Goal: Find specific page/section: Find specific page/section

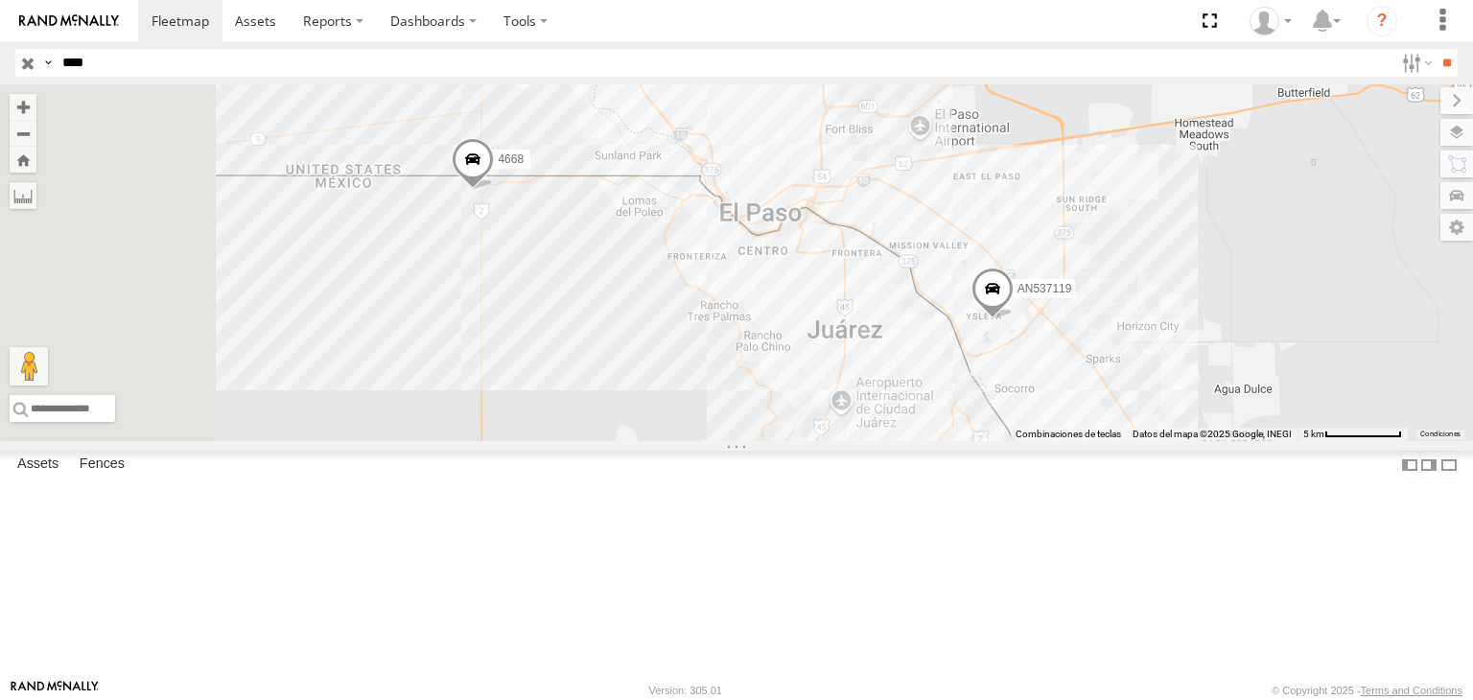
click at [24, 69] on input "button" at bounding box center [27, 63] width 25 height 28
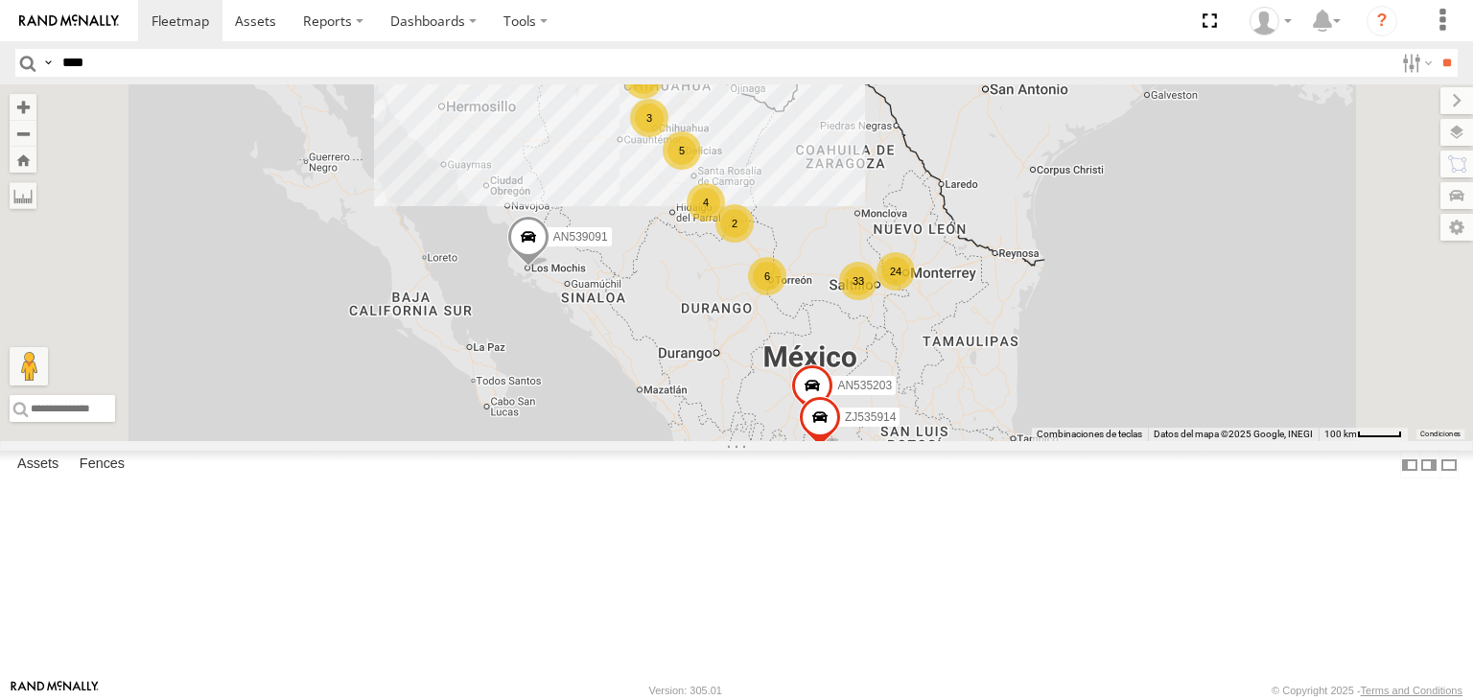
drag, startPoint x: 1075, startPoint y: 342, endPoint x: 1069, endPoint y: 381, distance: 39.0
click at [1070, 381] on div "F2771 AN539091 1114 33 2 6 8 24 6 5 3 AN535203 2 4 4 3 ZJ535914" at bounding box center [736, 262] width 1473 height 357
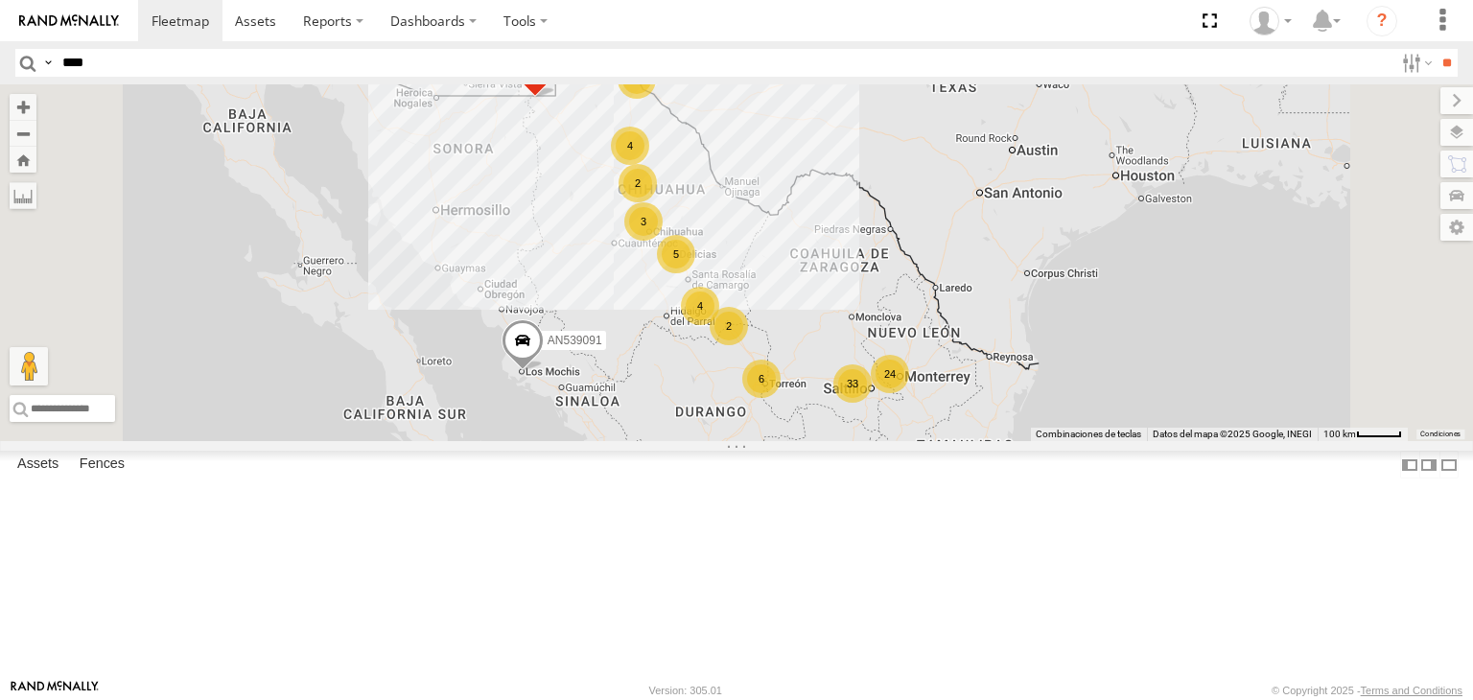
click at [889, 228] on div "F2771 AN539091 1114 33 2 6 8 24 6 5 3 AN535203 2 4 4 3 ZJ535914" at bounding box center [736, 262] width 1473 height 357
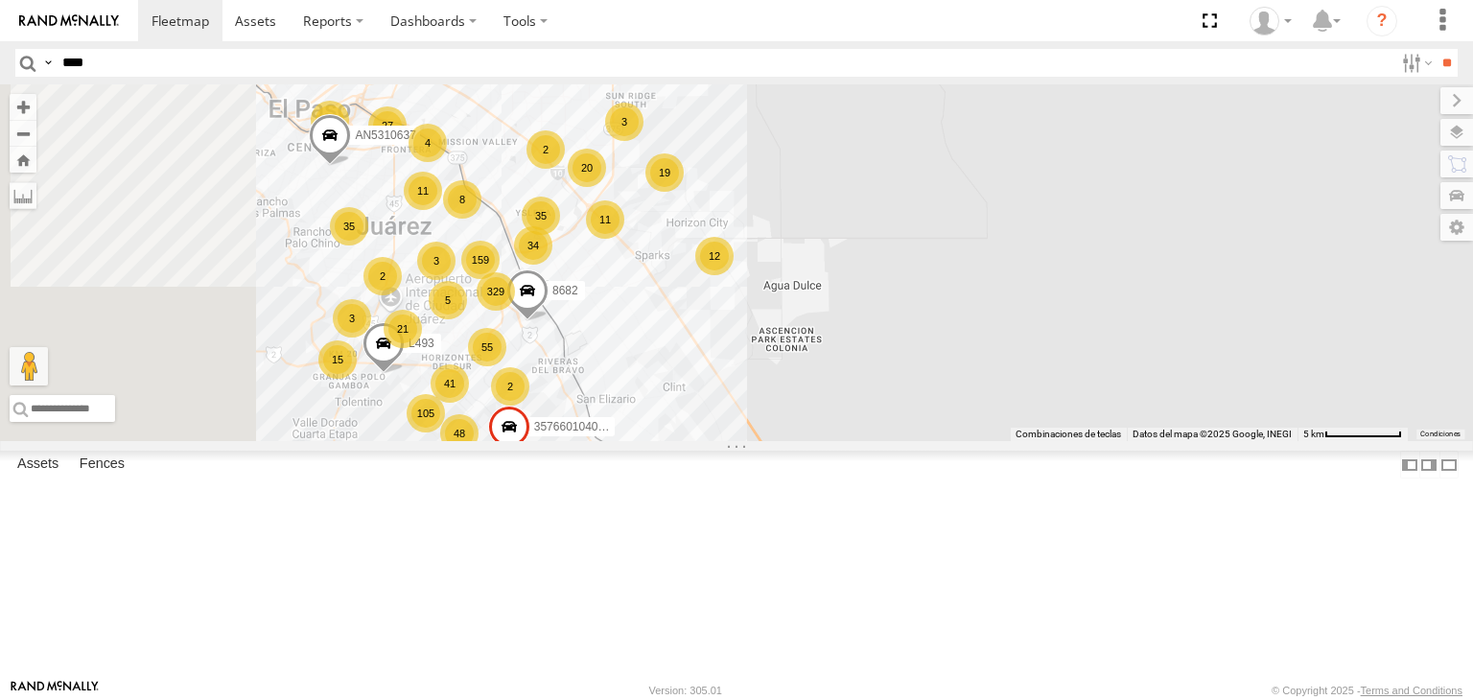
drag, startPoint x: 773, startPoint y: 446, endPoint x: 831, endPoint y: 433, distance: 59.1
click at [831, 433] on div "F2771 AN539091 AN535203 ZJ535914 159 11 21 105 48 41 55 35 329 5 3944 12 34 27 …" at bounding box center [736, 262] width 1473 height 357
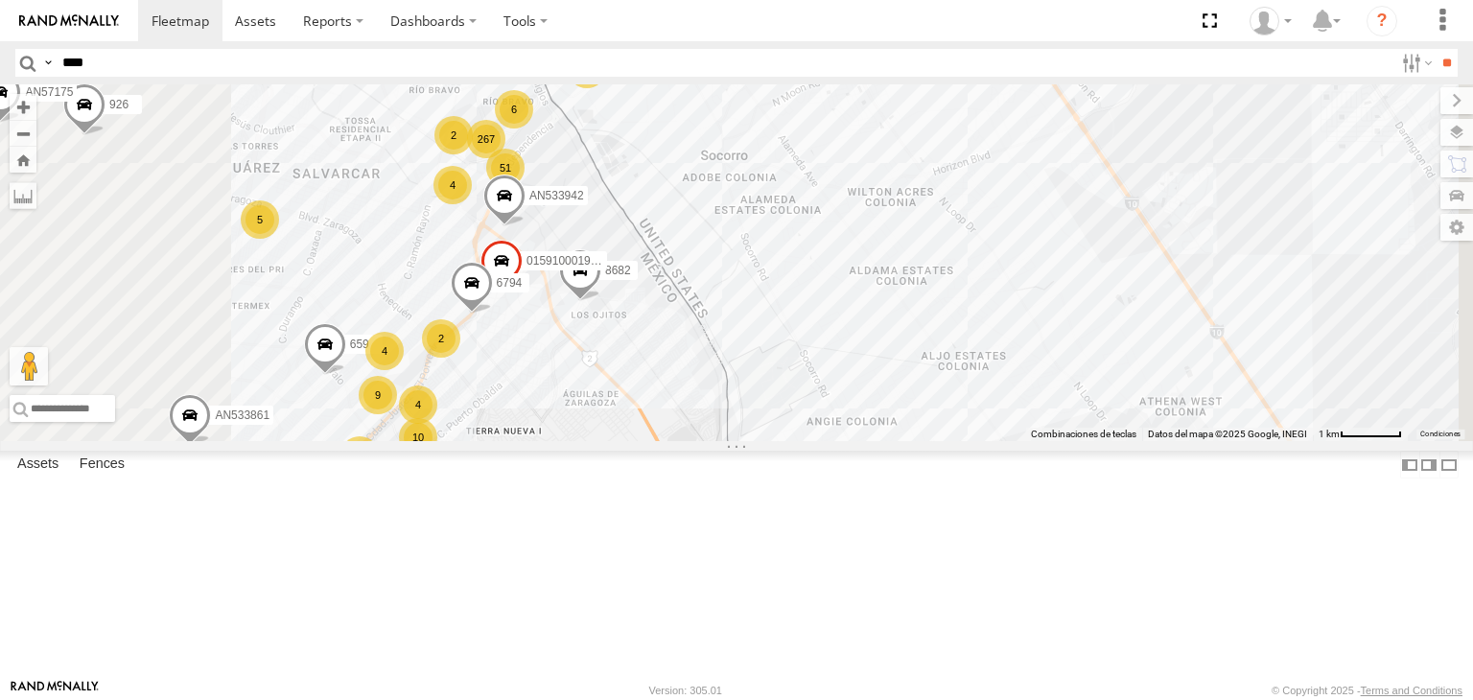
drag, startPoint x: 846, startPoint y: 303, endPoint x: 872, endPoint y: 343, distance: 47.9
click at [872, 343] on div "F2771 AN539091 AN535203 ZJ535914 3944 AN5310637 8682 357660104097530 AN539201 L…" at bounding box center [736, 262] width 1473 height 357
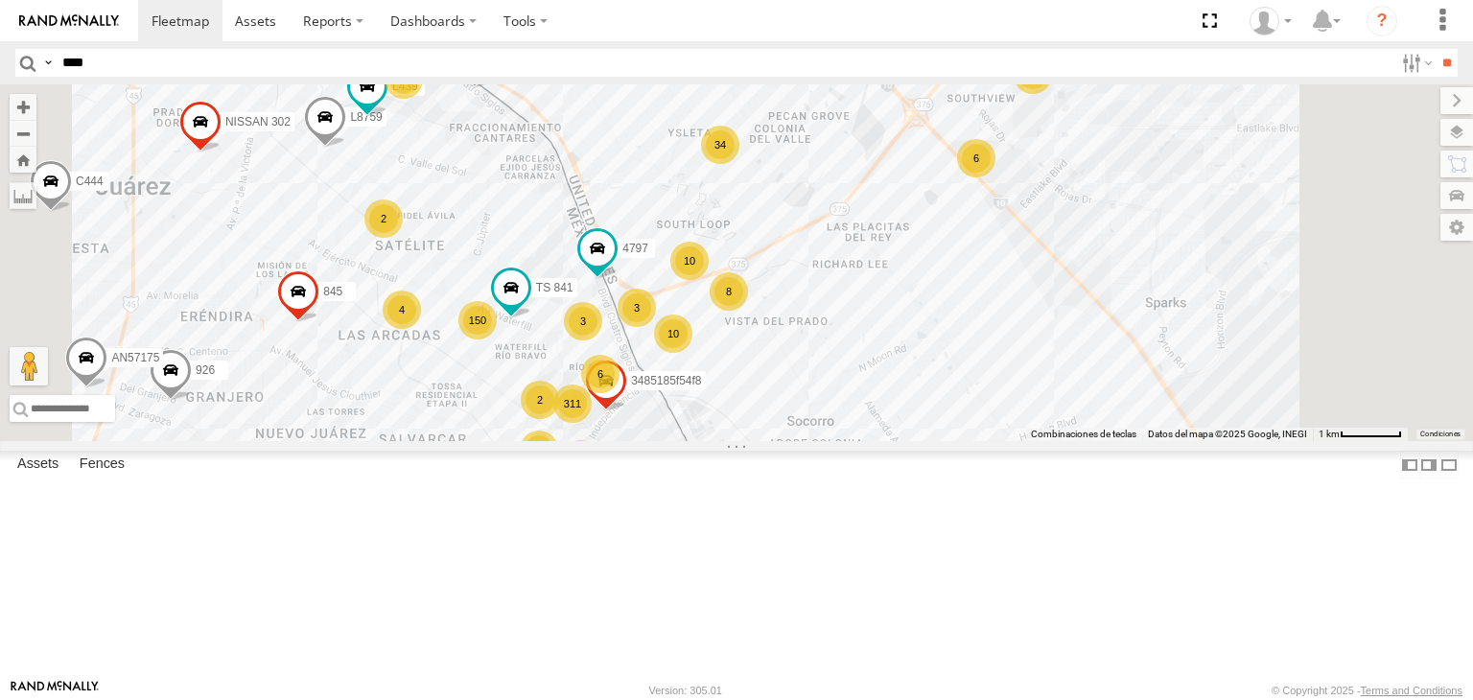
drag, startPoint x: 929, startPoint y: 557, endPoint x: 962, endPoint y: 496, distance: 70.0
click at [962, 441] on div "F2771 AN539091 AN535203 ZJ535914 3944 AN5310637 8682 357660104097530 AN539201 L…" at bounding box center [736, 262] width 1473 height 357
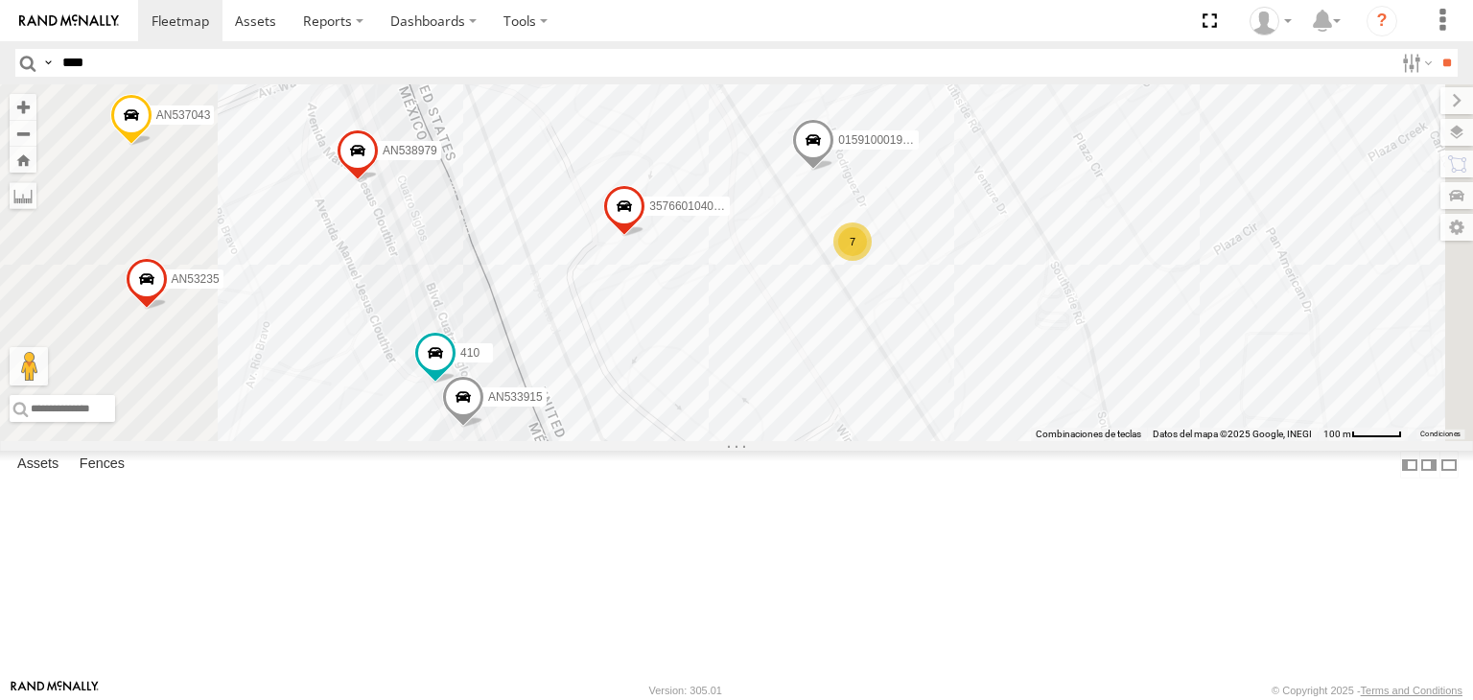
drag, startPoint x: 959, startPoint y: 179, endPoint x: 971, endPoint y: 269, distance: 89.9
click at [971, 269] on div "015910001987117 357660104096649 AN537043 AN533942 AN536462 AN535409 AN535026 66…" at bounding box center [736, 262] width 1473 height 357
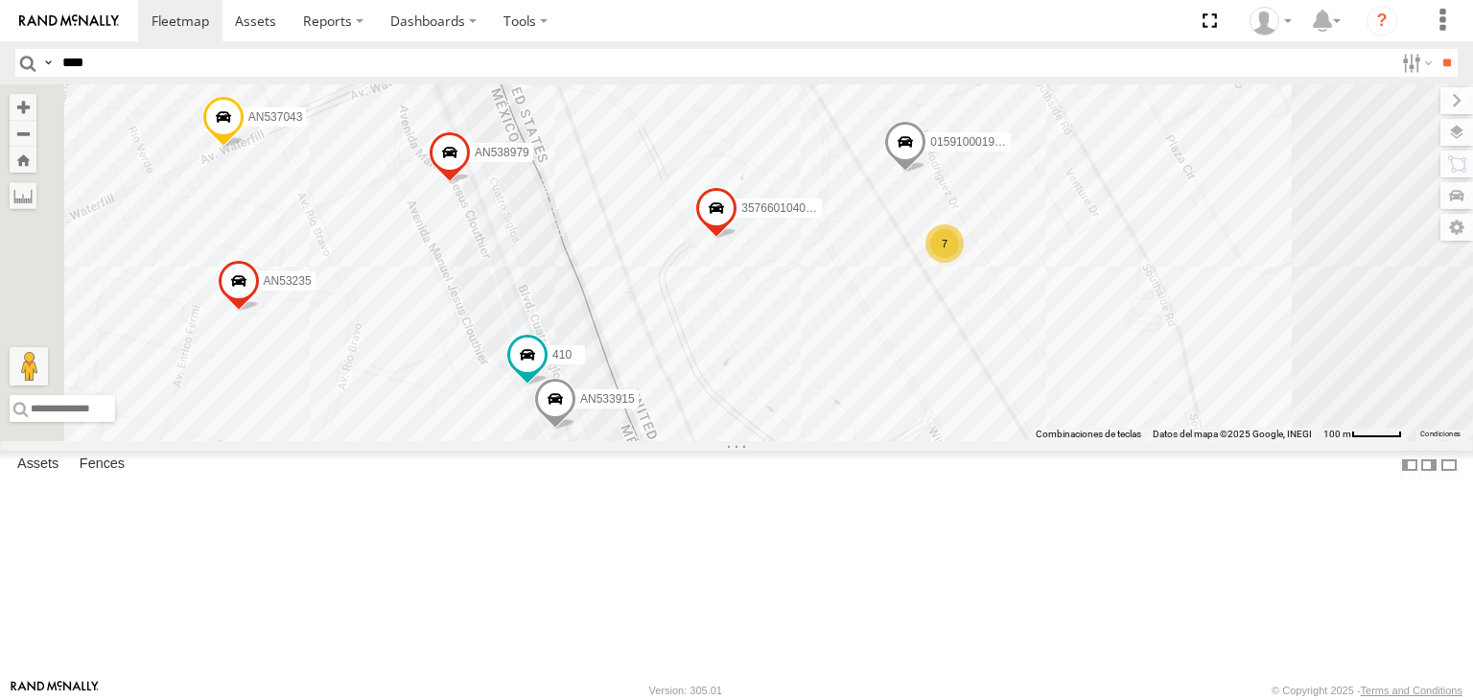
click at [835, 368] on div "015910001987117 357660104096649 AN537043 AN533942 AN536462 AN535409 AN535026 66…" at bounding box center [736, 262] width 1473 height 357
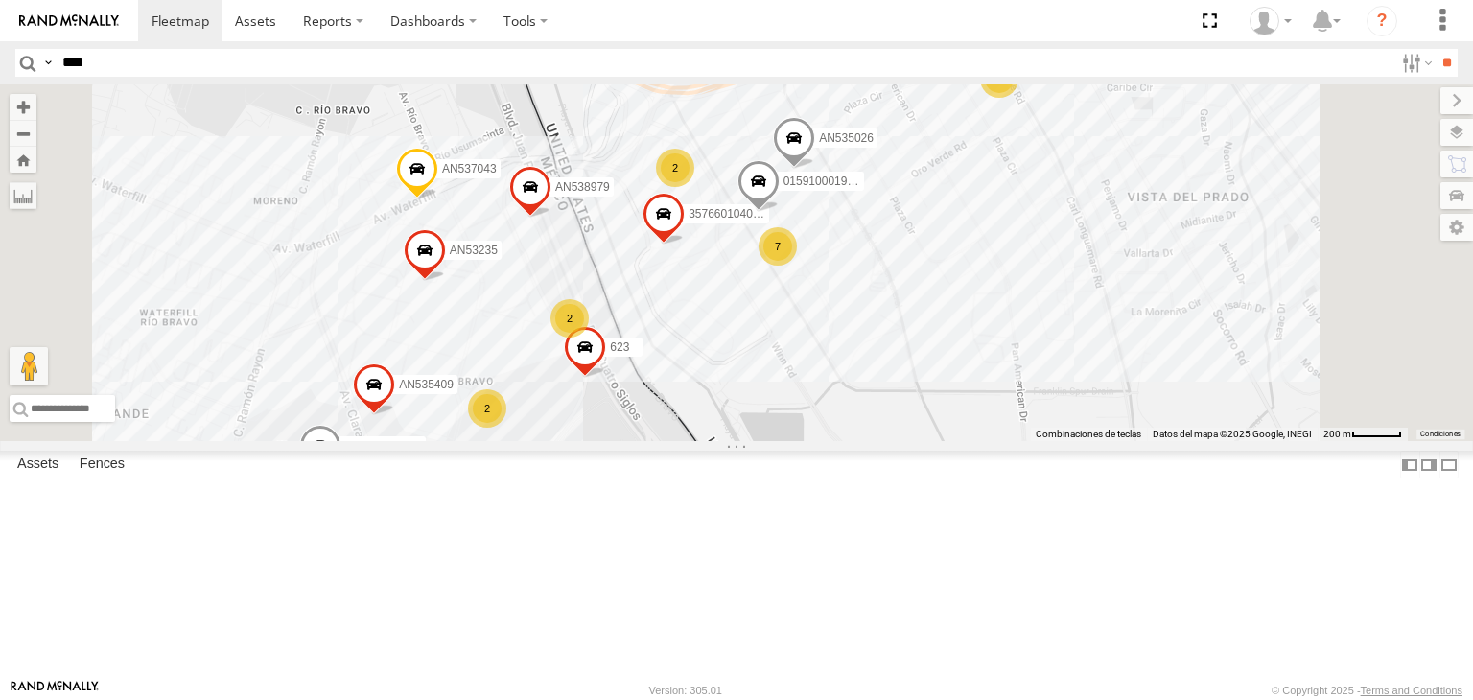
drag, startPoint x: 917, startPoint y: 573, endPoint x: 920, endPoint y: 475, distance: 97.9
click at [919, 441] on div "015910001987117 357660104096649 AN537043 AN533942 AN536462 AN535409 AN535026 66…" at bounding box center [736, 262] width 1473 height 357
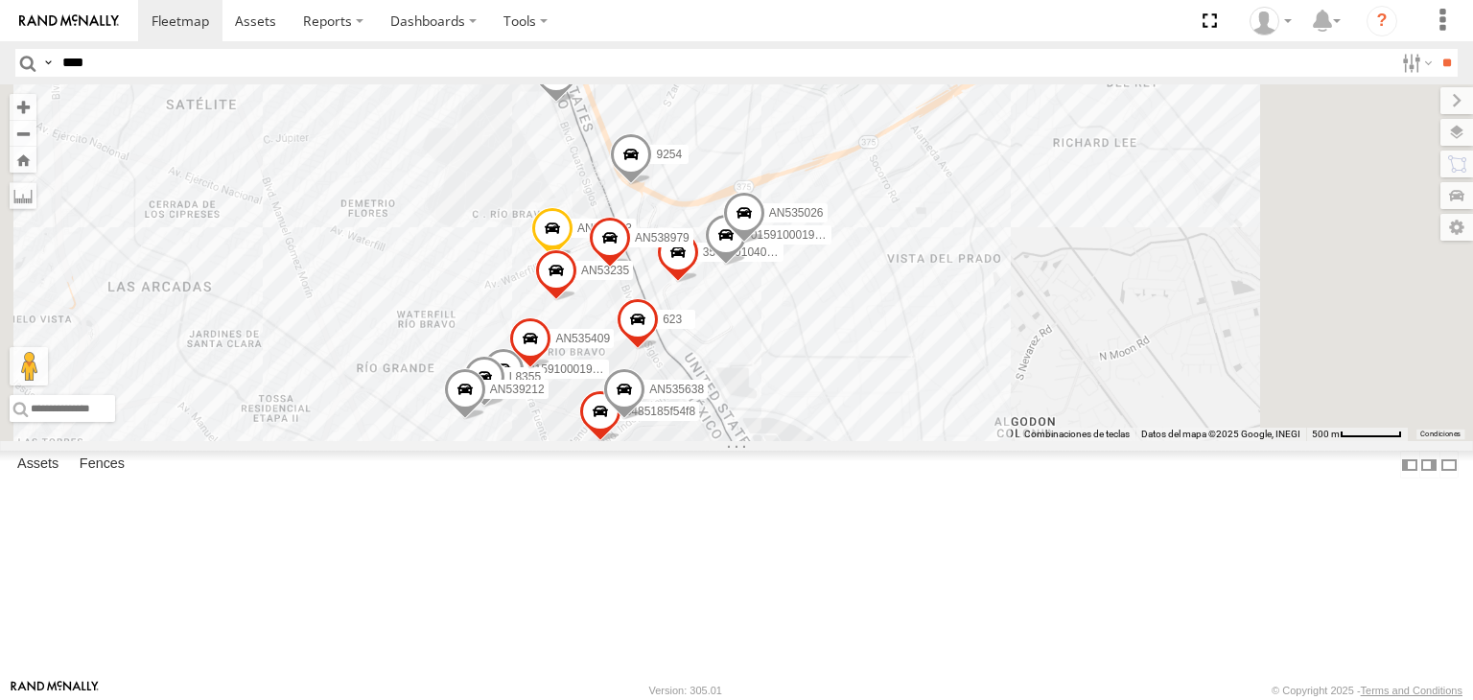
drag, startPoint x: 973, startPoint y: 522, endPoint x: 963, endPoint y: 359, distance: 163.3
click at [956, 377] on div "015910001987117 357660104096649 AN537043 AN533942 AN536462 AN535409 AN535026 66…" at bounding box center [736, 262] width 1473 height 357
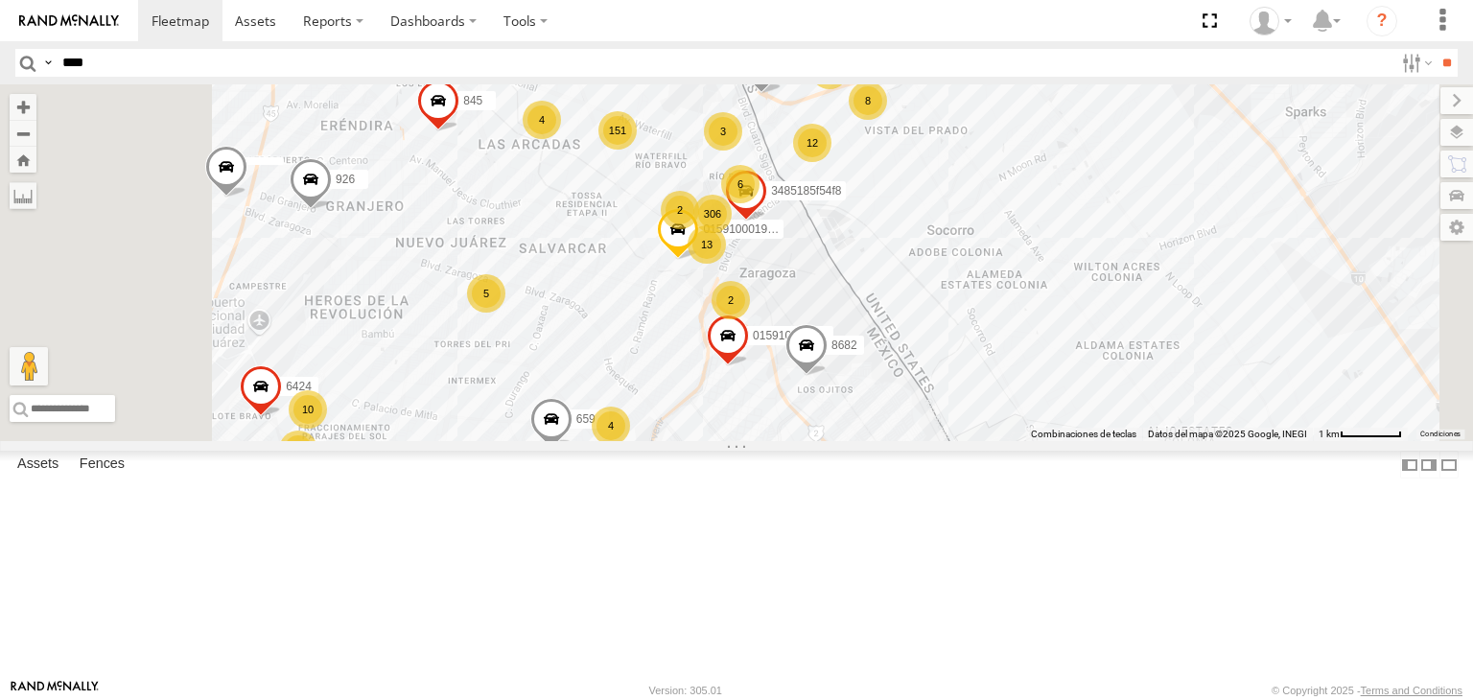
drag, startPoint x: 1175, startPoint y: 337, endPoint x: 1180, endPoint y: 460, distance: 123.8
click at [1180, 441] on div "015910001987117 3487 9254 AN533861 845 015910001935157 659 8682 L8759 NISSAN 30…" at bounding box center [736, 262] width 1473 height 357
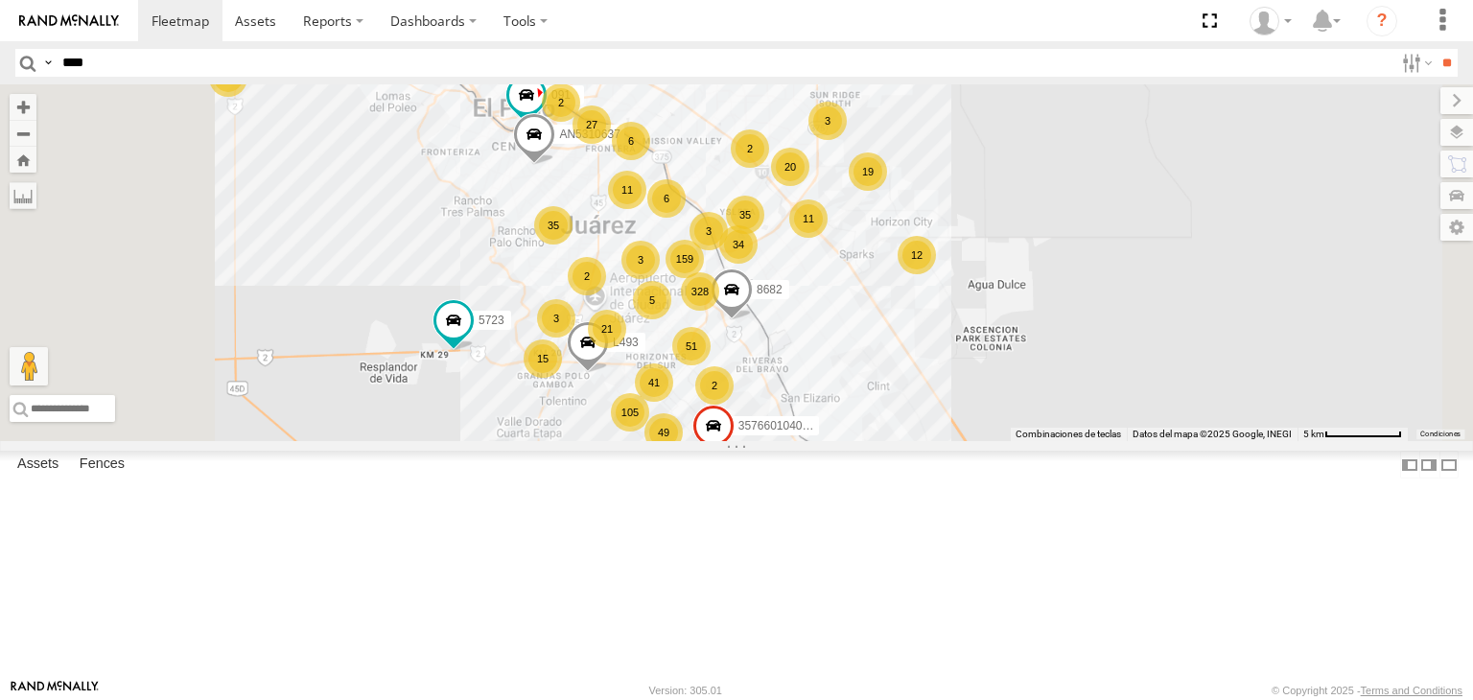
drag, startPoint x: 940, startPoint y: 210, endPoint x: 965, endPoint y: 286, distance: 79.8
click at [965, 286] on div "8682 L493 091 AN5310637 5723 159 12 21 105 49 41 51 35 328 5 12 34 27 6 19 9 35…" at bounding box center [736, 262] width 1473 height 357
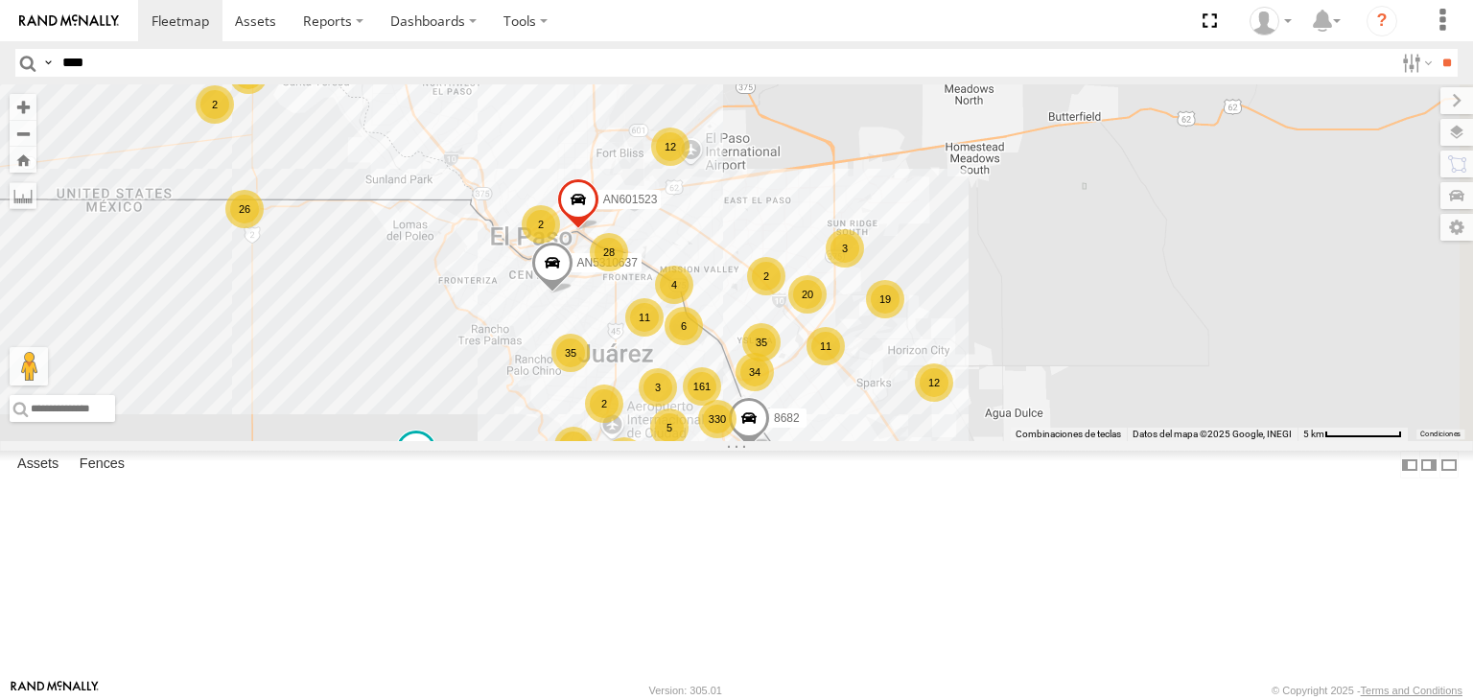
drag, startPoint x: 913, startPoint y: 596, endPoint x: 876, endPoint y: 452, distance: 148.7
click at [677, 407] on div "3" at bounding box center [658, 387] width 38 height 38
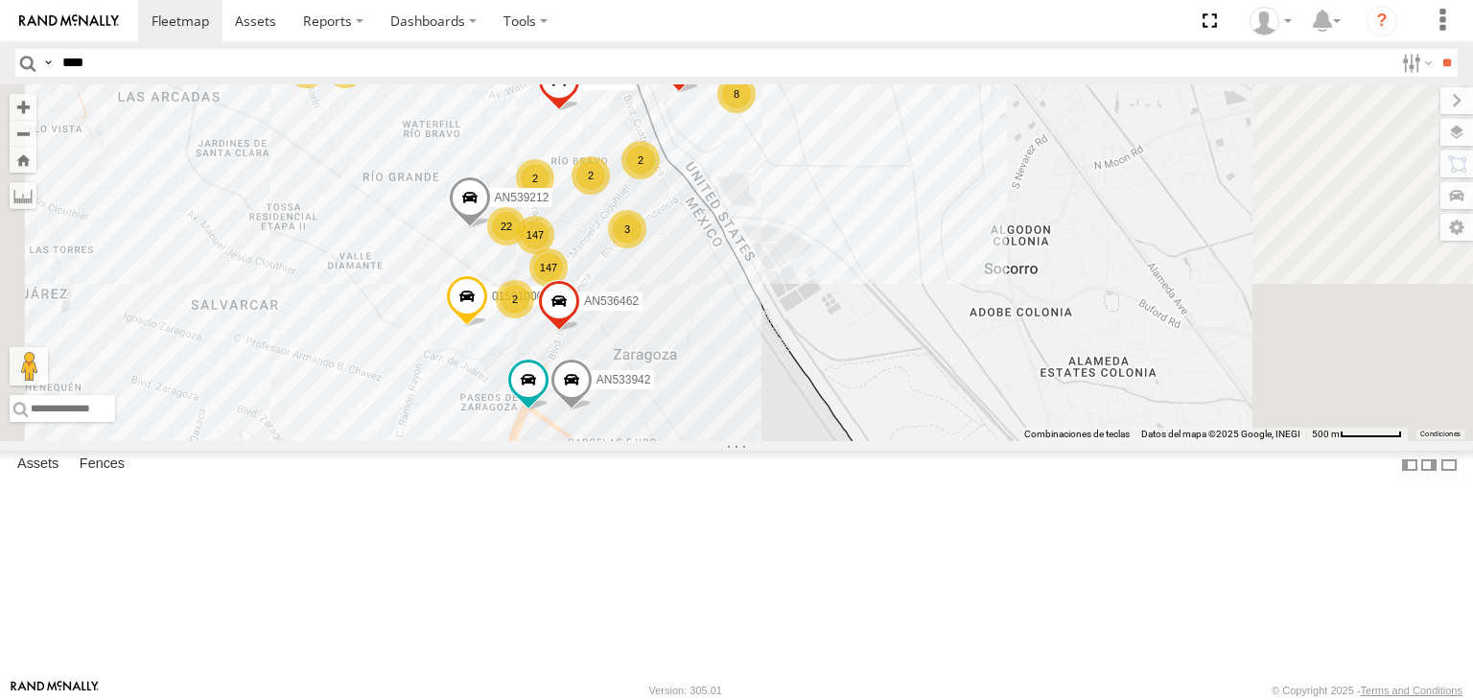
click at [946, 352] on div "AN5310637 5723 8682 AN601523 NISSAN 063 357660104097530 AN533861 845 ZJ533229 A…" at bounding box center [736, 262] width 1473 height 357
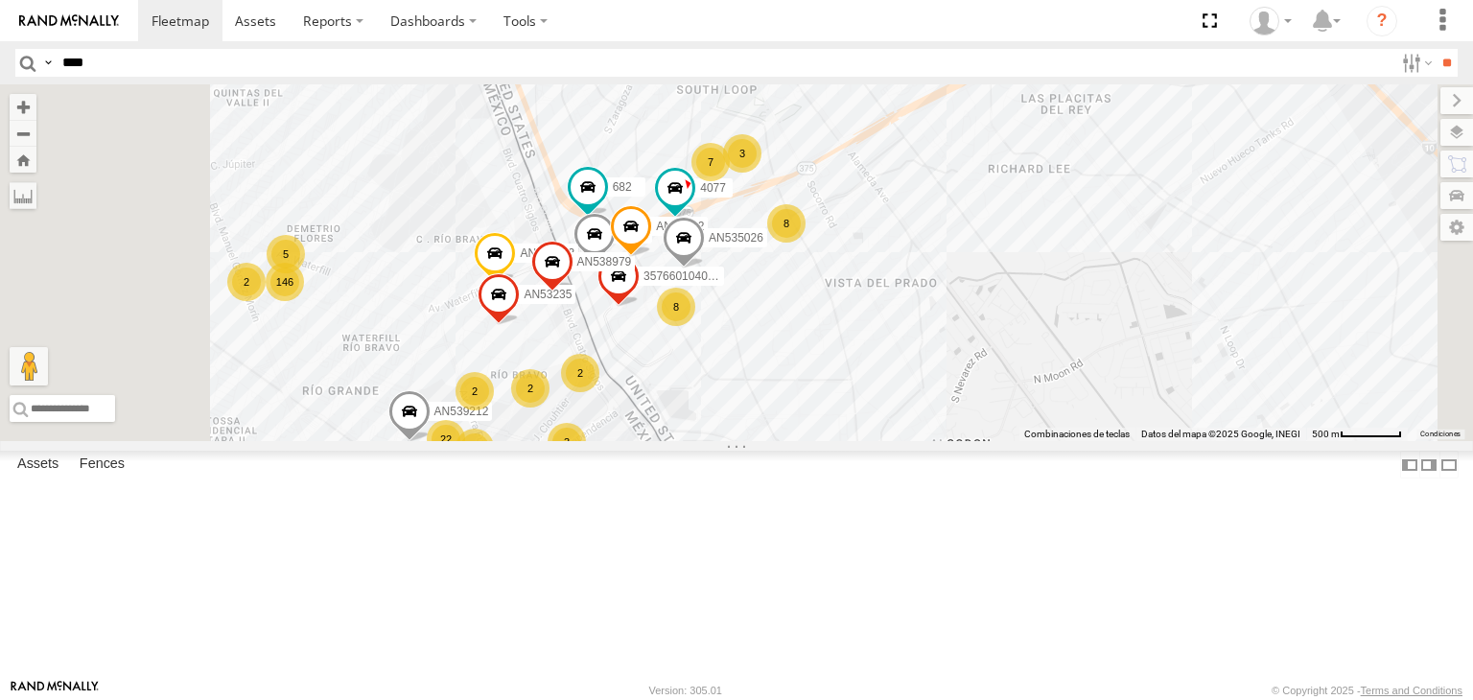
drag, startPoint x: 929, startPoint y: 528, endPoint x: 921, endPoint y: 461, distance: 66.6
click at [921, 441] on div "AN5310637 5723 8682 AN601523 NISSAN 063 357660104097530 AN533861 845 ZJ533229 A…" at bounding box center [736, 262] width 1473 height 357
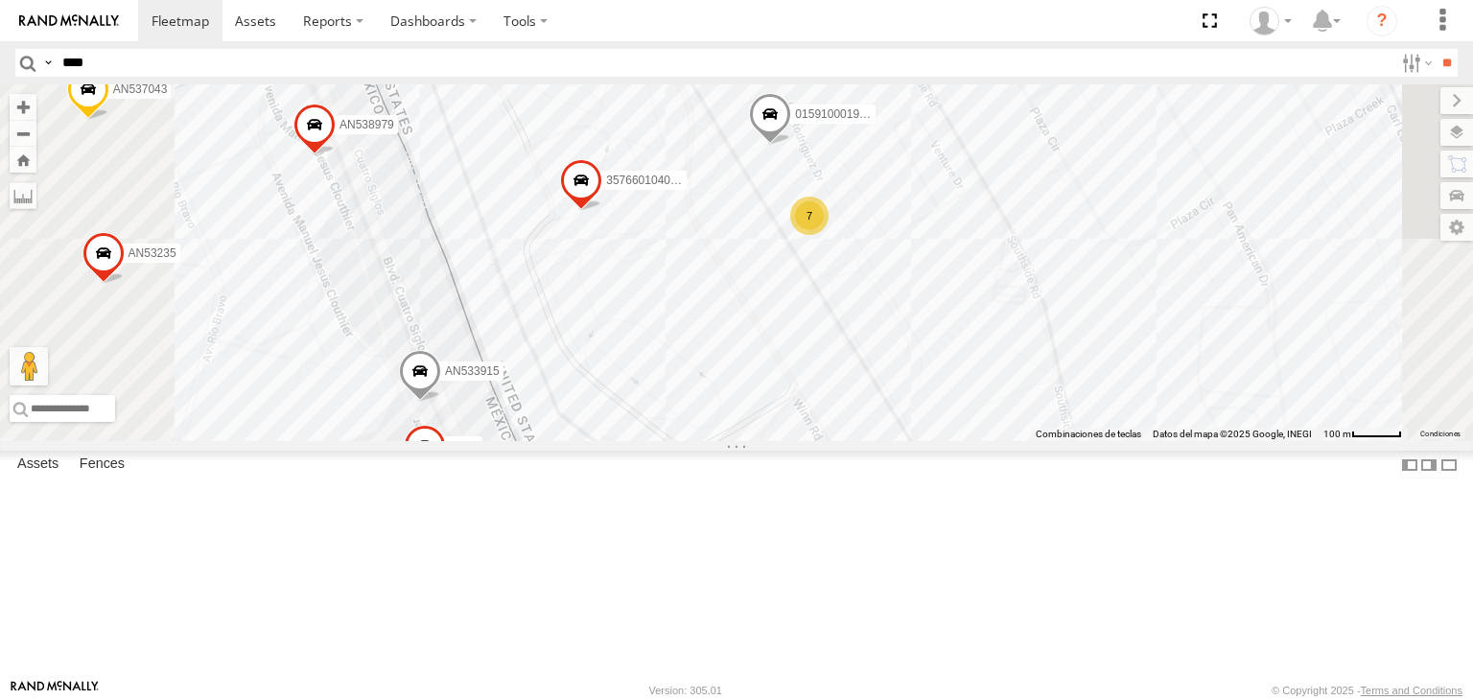
drag, startPoint x: 711, startPoint y: 365, endPoint x: 725, endPoint y: 371, distance: 15.5
click at [714, 368] on div "AN5310637 5723 8682 AN601523 NISSAN 063 357660104097530 AN533861 845 ZJ533229 A…" at bounding box center [736, 262] width 1473 height 357
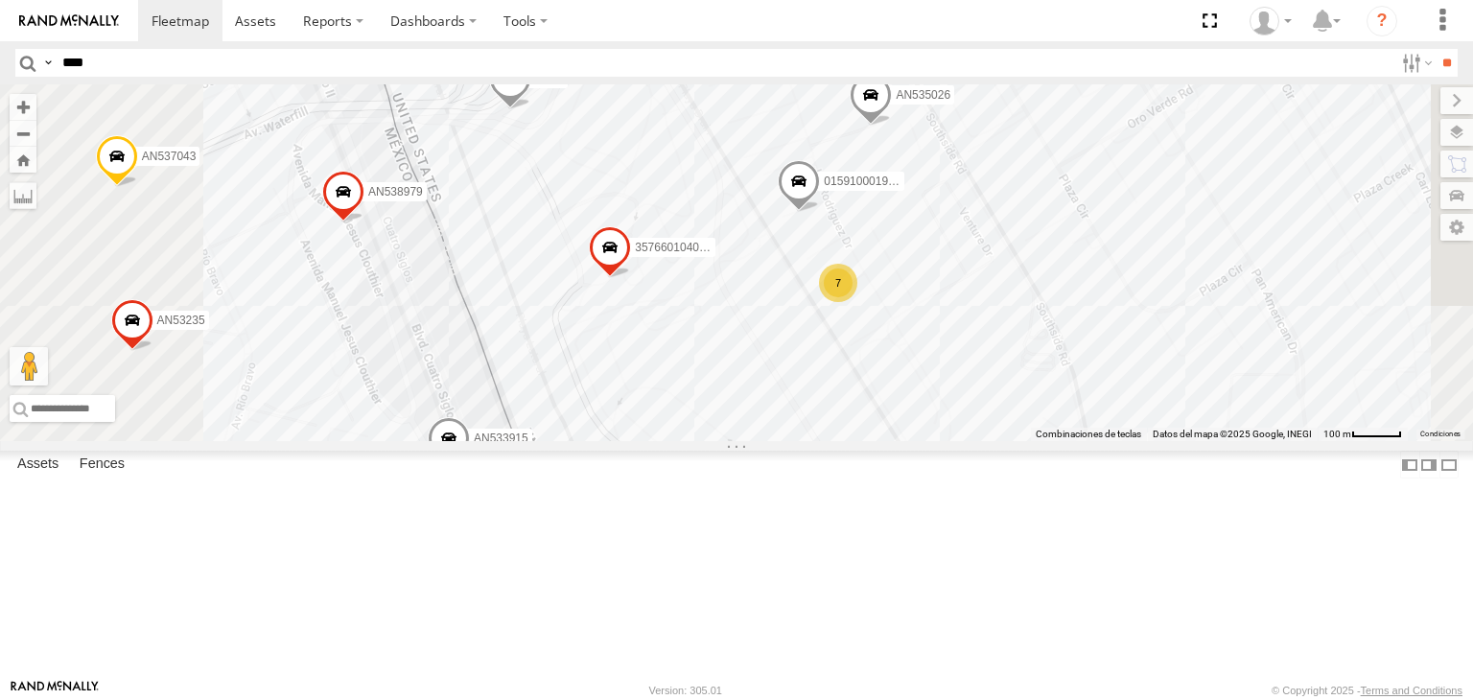
drag, startPoint x: 740, startPoint y: 348, endPoint x: 773, endPoint y: 335, distance: 35.3
click at [748, 363] on div "AN5310637 5723 8682 AN601523 NISSAN 063 357660104097530 AN533861 845 ZJ533229 A…" at bounding box center [736, 262] width 1473 height 357
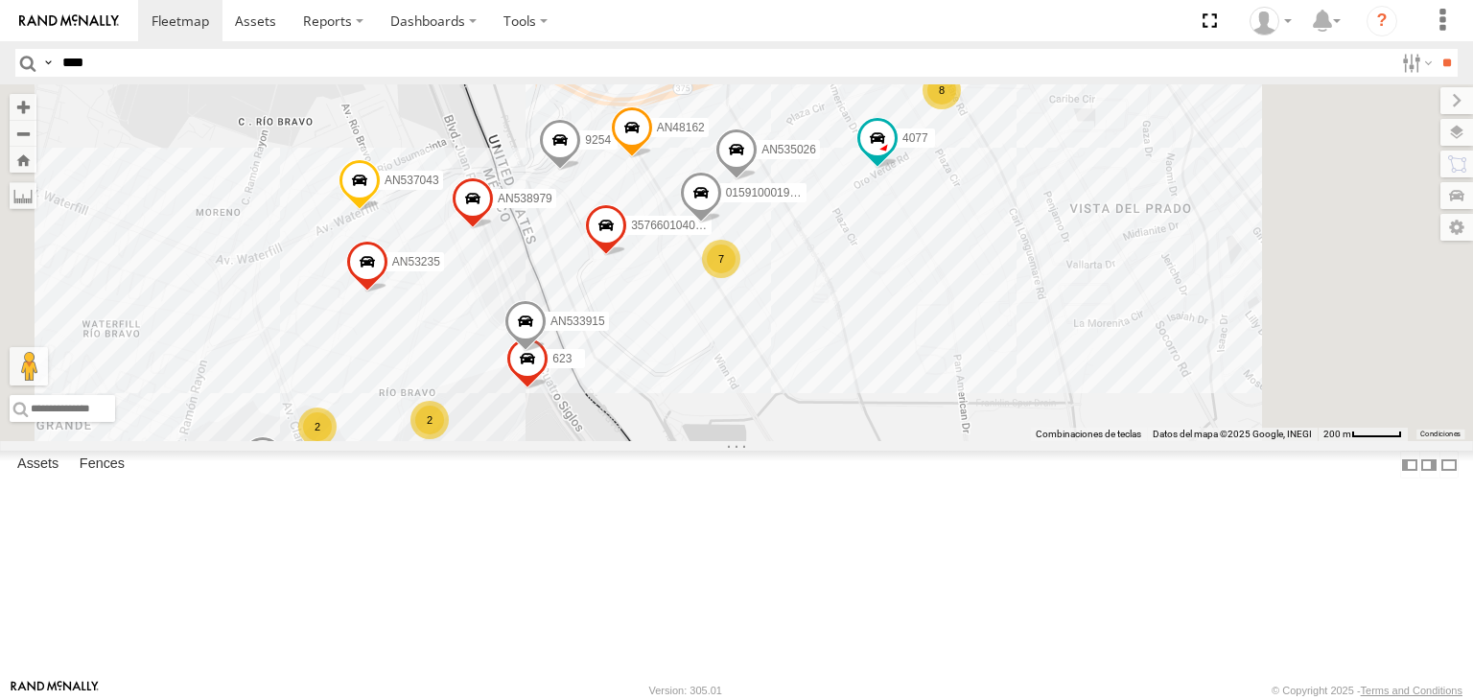
click at [288, 69] on input "****" at bounding box center [724, 63] width 1339 height 28
click at [1436, 59] on input "**" at bounding box center [1447, 63] width 22 height 28
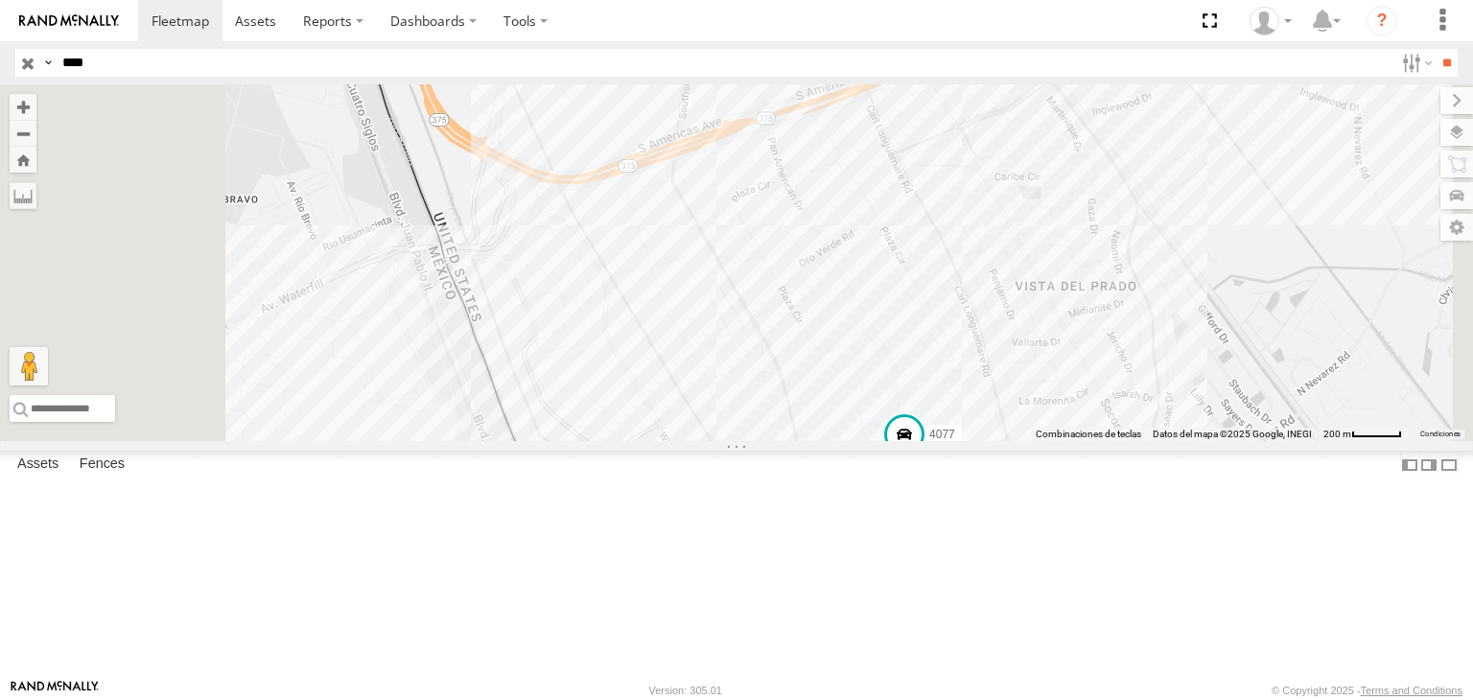
click at [261, 59] on input "****" at bounding box center [724, 63] width 1339 height 28
type input "*"
click at [1436, 49] on input "**" at bounding box center [1447, 63] width 22 height 28
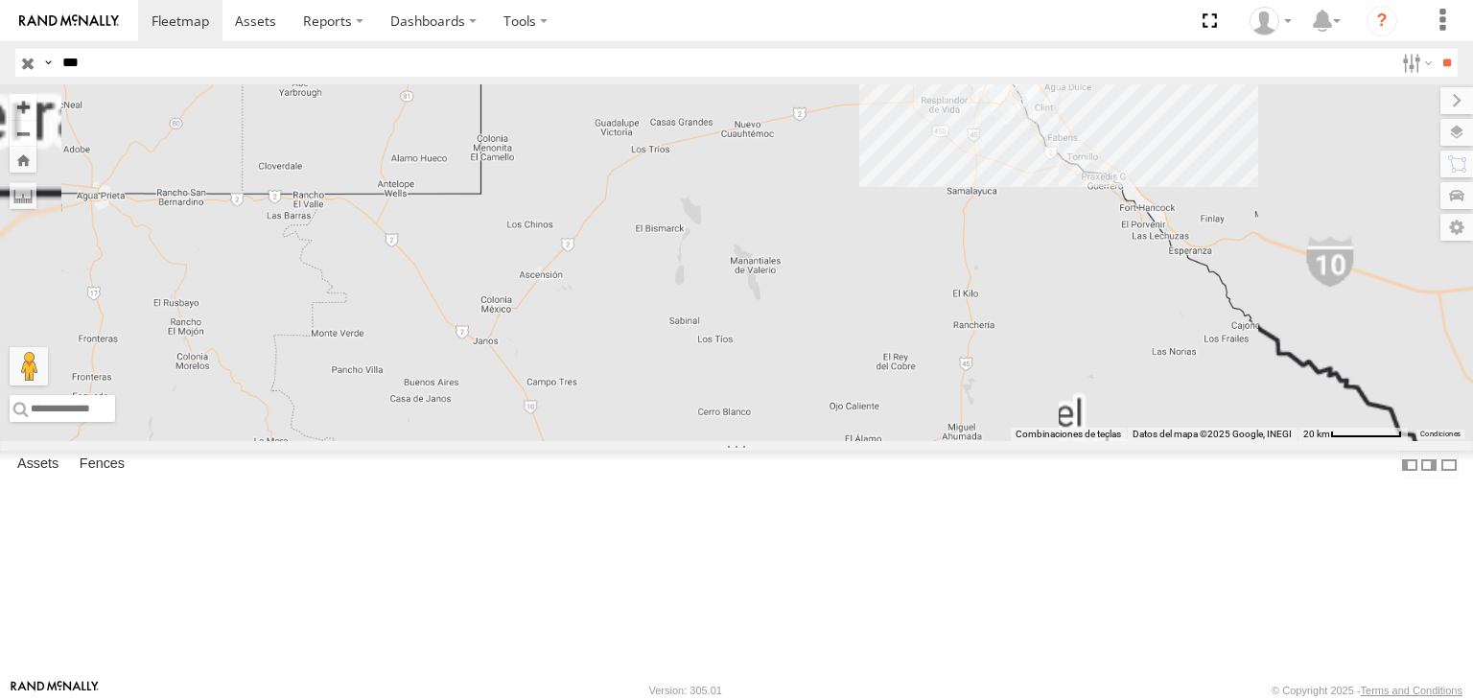
drag, startPoint x: 1070, startPoint y: 254, endPoint x: 922, endPoint y: 327, distance: 165.6
click at [922, 327] on div "AN539091" at bounding box center [736, 262] width 1473 height 357
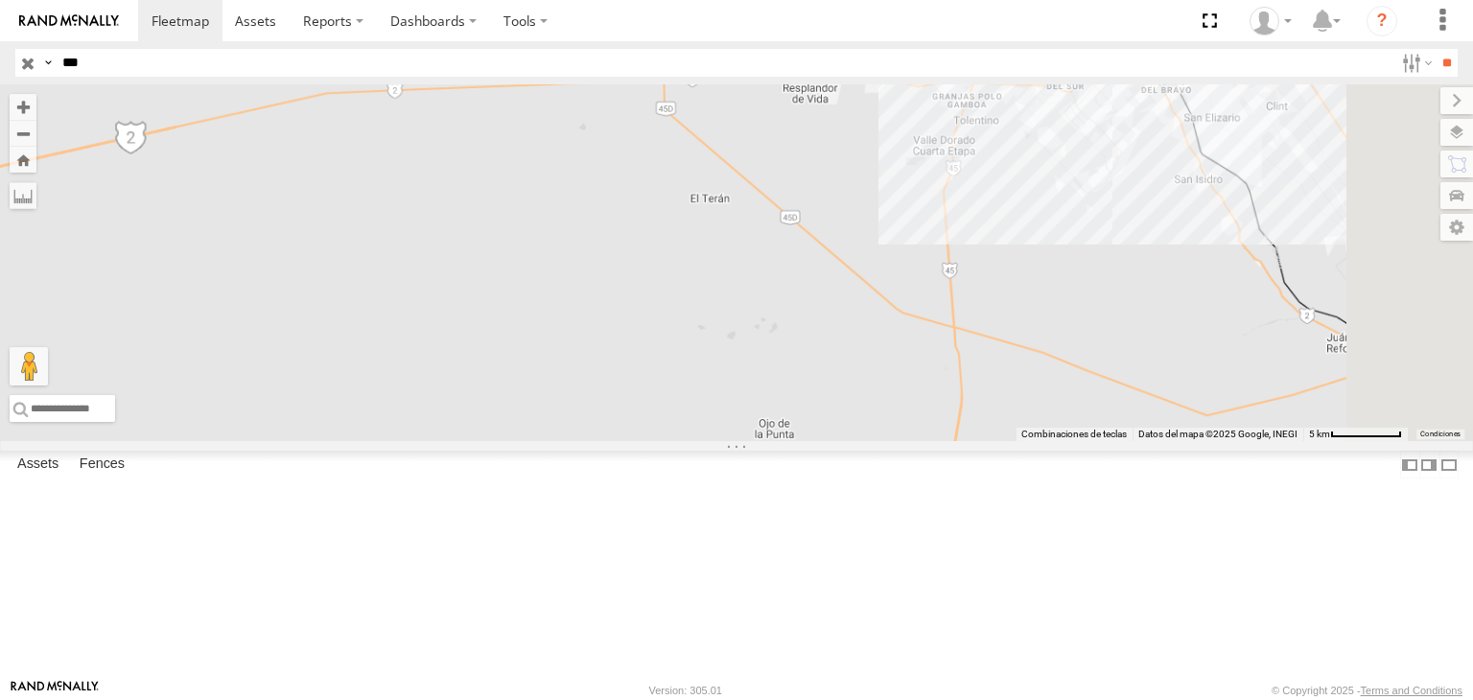
drag, startPoint x: 1187, startPoint y: 174, endPoint x: 1092, endPoint y: 287, distance: 147.7
click at [1092, 287] on div "AN539091" at bounding box center [736, 262] width 1473 height 357
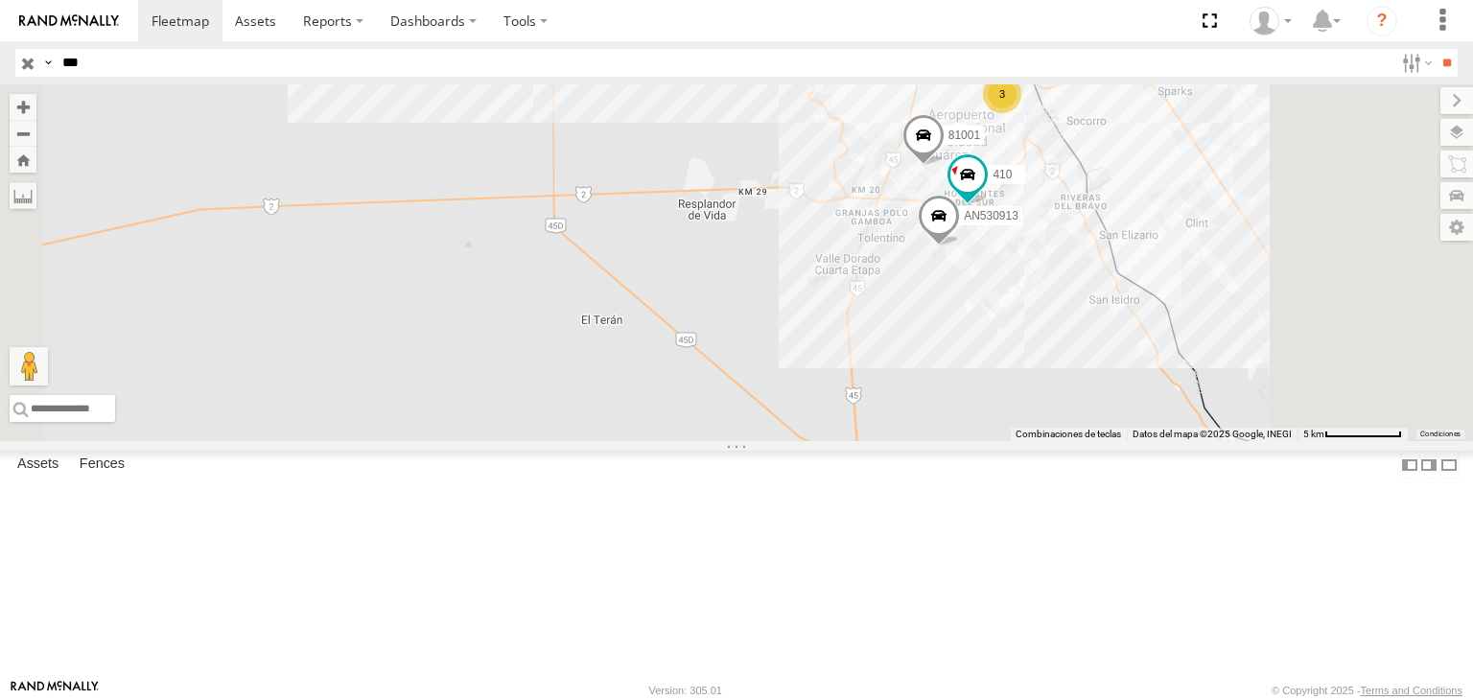
drag, startPoint x: 1299, startPoint y: 239, endPoint x: 1274, endPoint y: 322, distance: 87.1
click at [1274, 322] on div "AN539091 AN601273 705 3 091 AN530913 AN537732 410 81001" at bounding box center [736, 262] width 1473 height 357
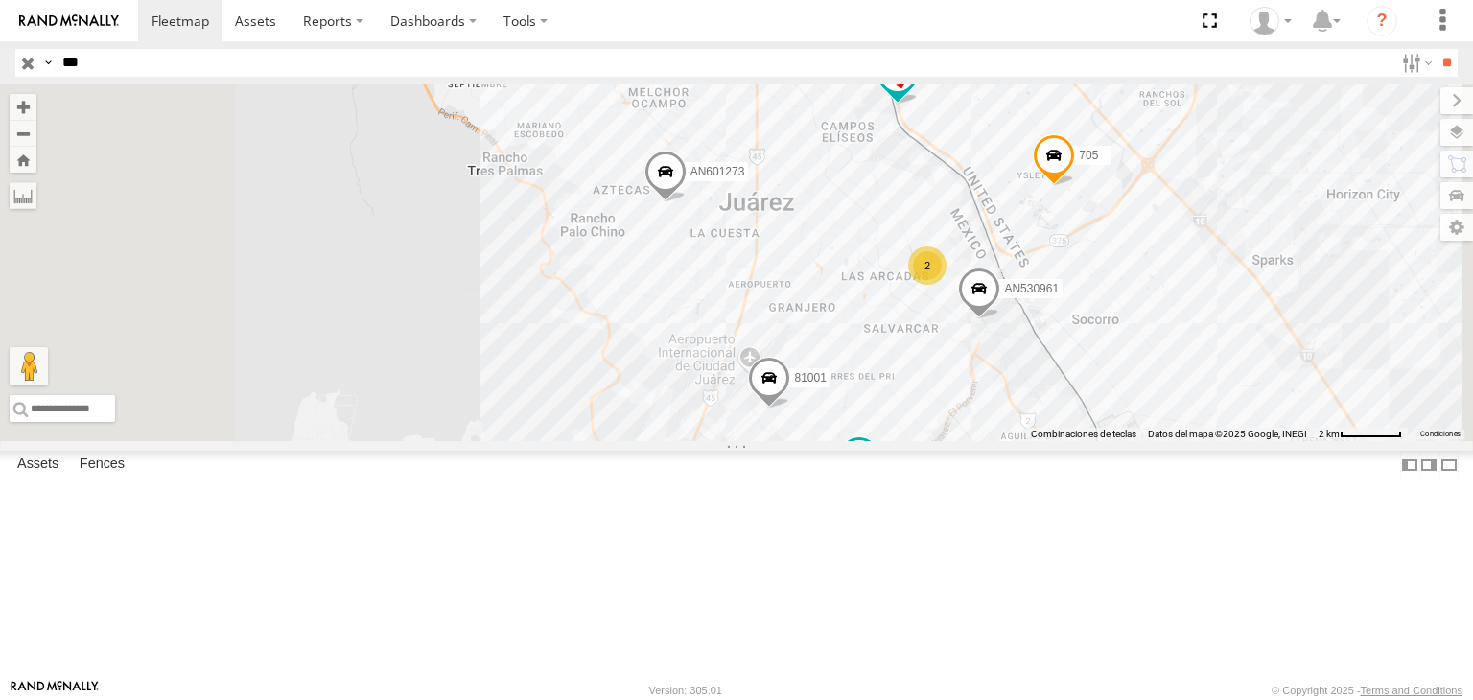
drag, startPoint x: 1262, startPoint y: 324, endPoint x: 1189, endPoint y: 323, distance: 72.9
click at [1198, 323] on div "AN539091 AN601273 705 091 AN530913 AN537732 410 81001 AN530961 2" at bounding box center [736, 262] width 1473 height 357
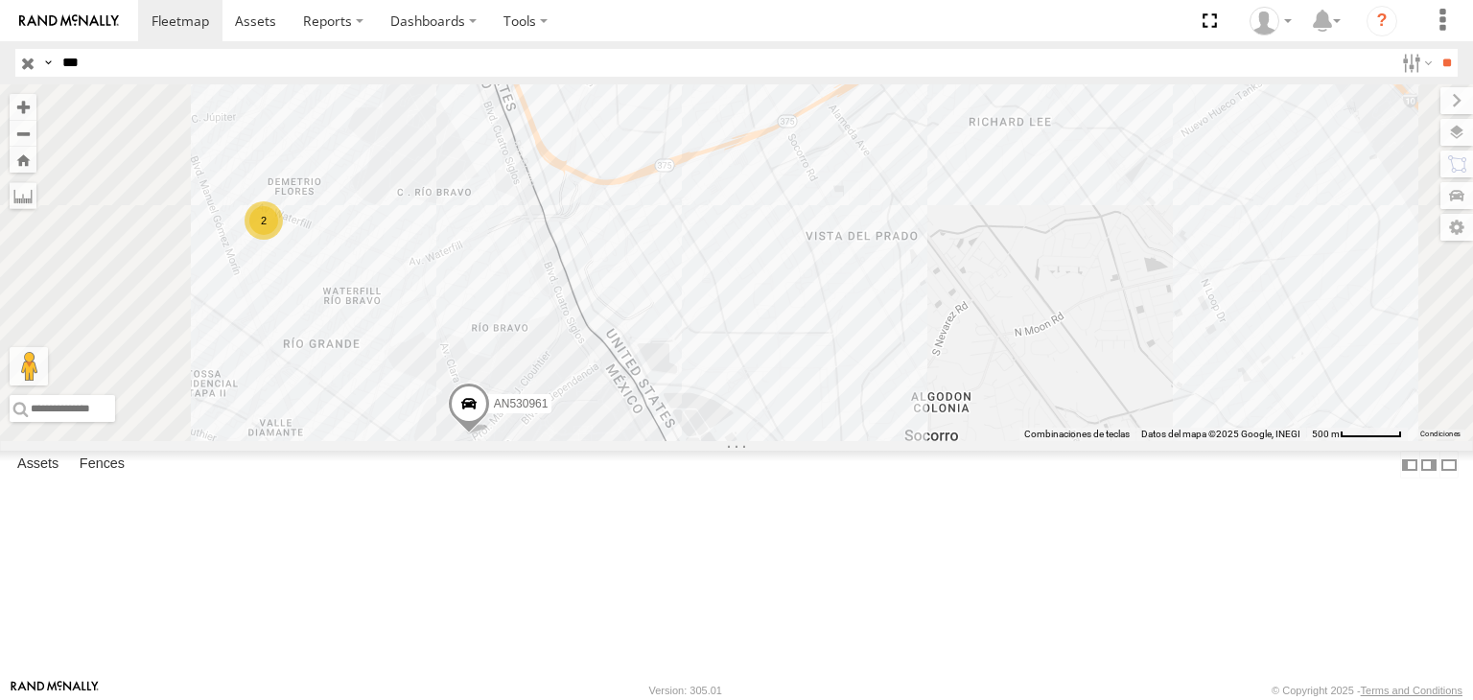
click at [307, 67] on input "***" at bounding box center [724, 63] width 1339 height 28
type input "*"
click at [1436, 49] on input "**" at bounding box center [1447, 63] width 22 height 28
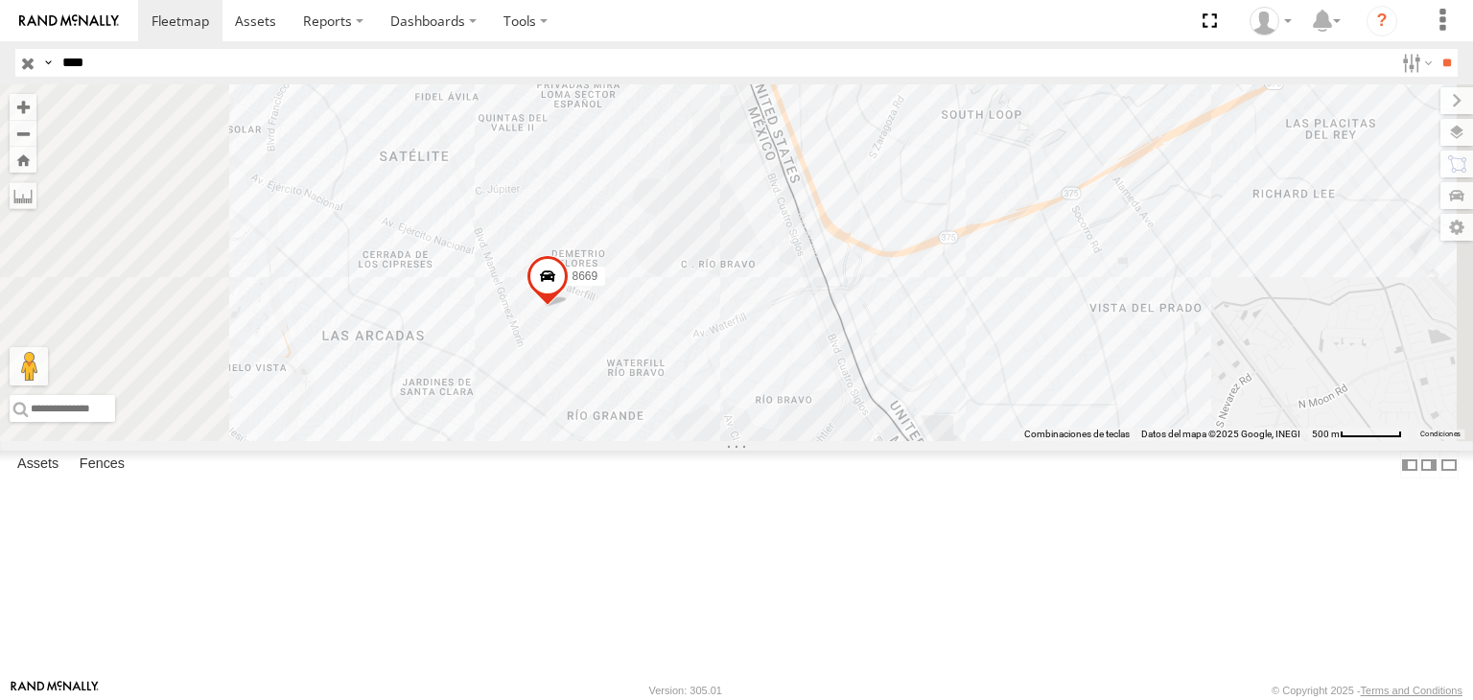
click at [179, 59] on input "****" at bounding box center [724, 63] width 1339 height 28
type input "*"
click at [1436, 49] on input "**" at bounding box center [1447, 63] width 22 height 28
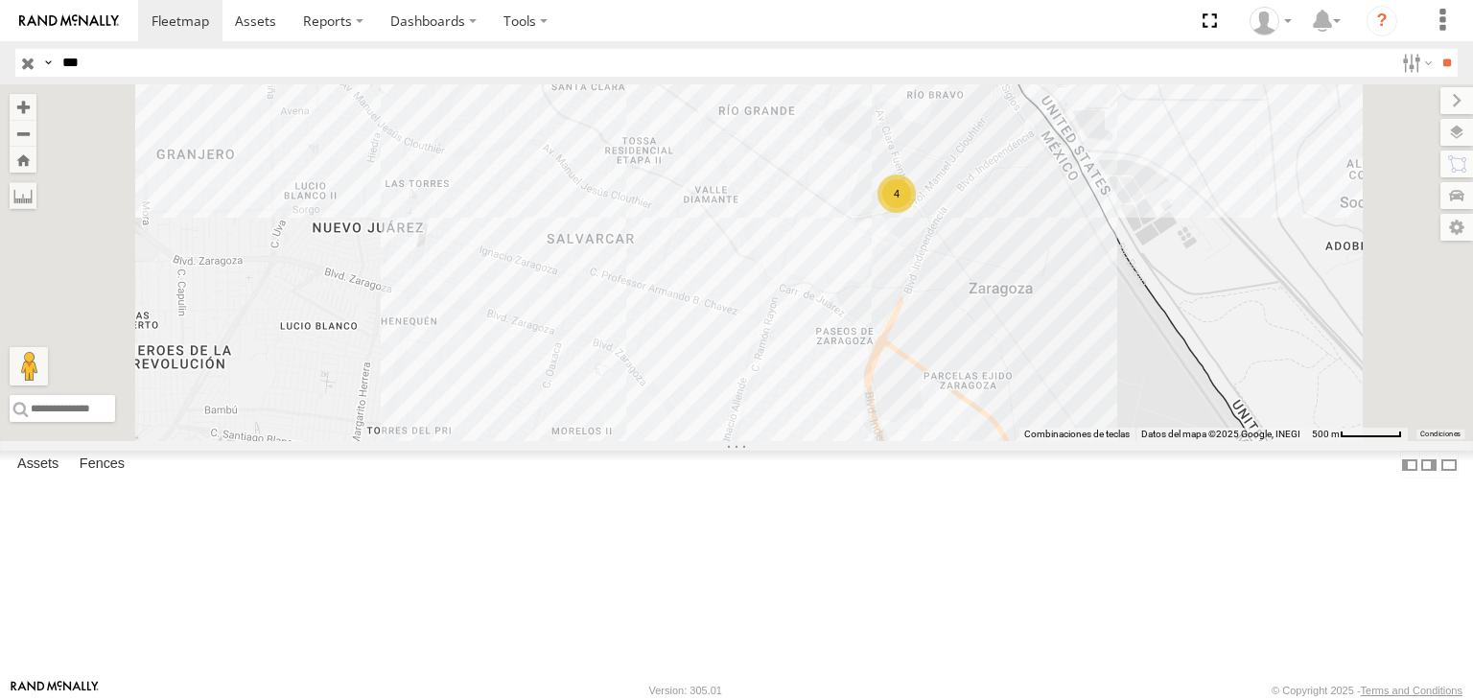
click at [243, 59] on input "***" at bounding box center [724, 63] width 1339 height 28
type input "*"
type input "***"
click at [1436, 55] on input "**" at bounding box center [1447, 63] width 22 height 28
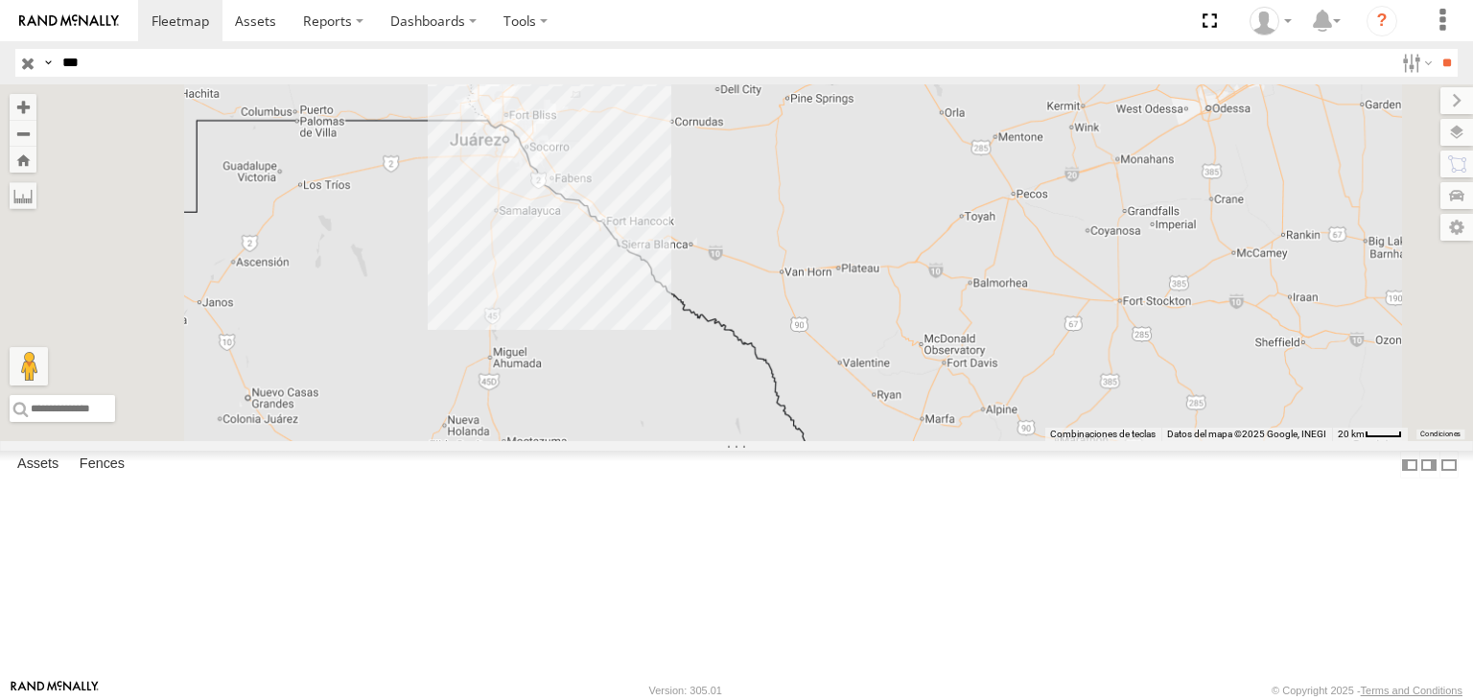
drag, startPoint x: 803, startPoint y: 214, endPoint x: 818, endPoint y: 232, distance: 23.8
click at [818, 232] on div "ZJ531558" at bounding box center [736, 262] width 1473 height 357
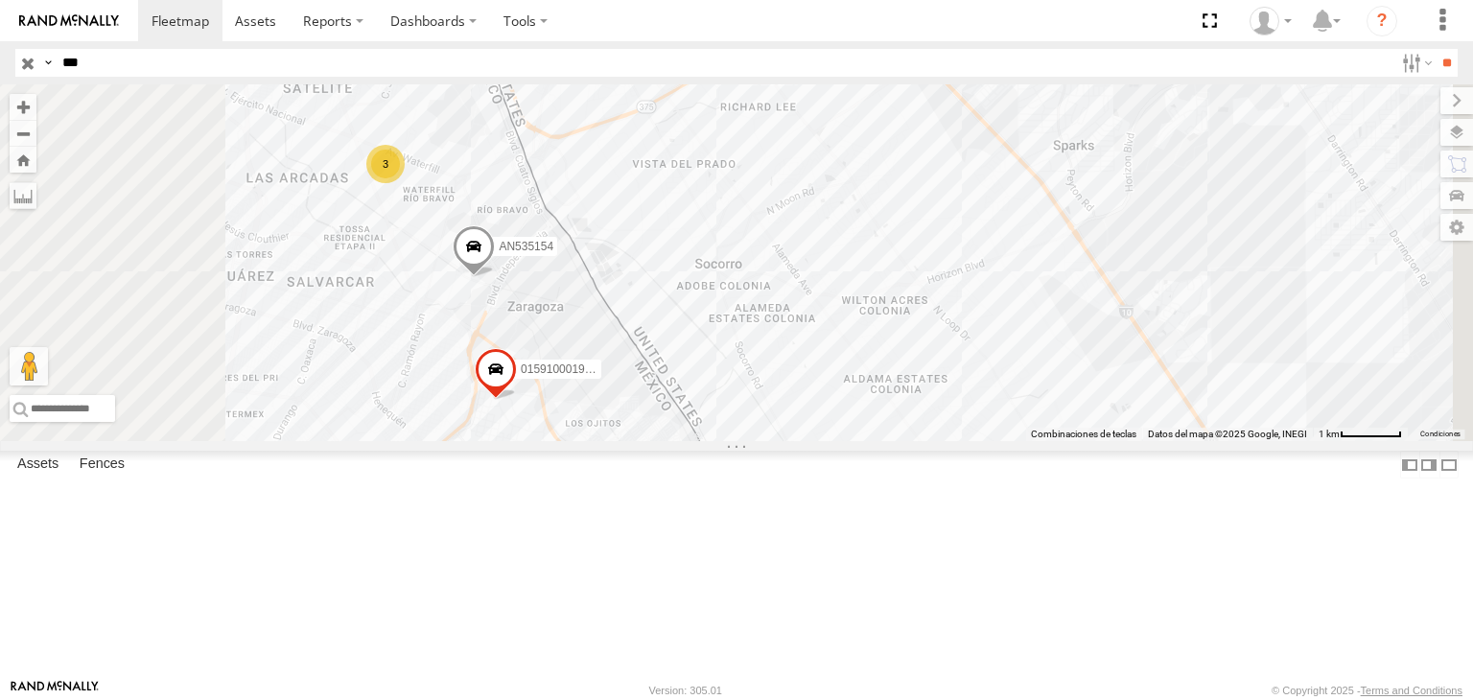
click at [926, 352] on div "ZJ531558 015910001922874 AN532136 AN536515 015910001935157 AN535154 3" at bounding box center [736, 262] width 1473 height 357
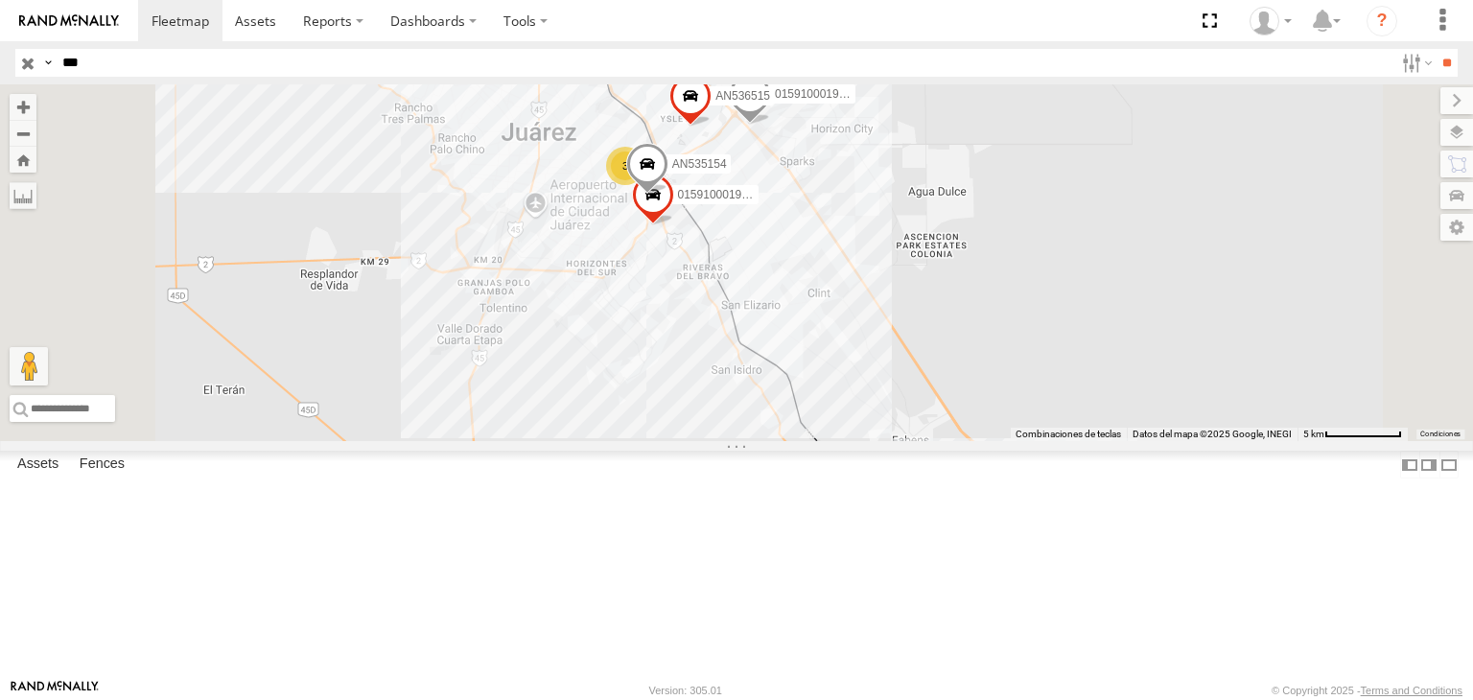
drag, startPoint x: 829, startPoint y: 173, endPoint x: 893, endPoint y: 280, distance: 125.2
click at [857, 227] on div "ZJ531558 015910001922874 AN532136 AN536515 015910001935157 AN535154 3" at bounding box center [736, 262] width 1473 height 357
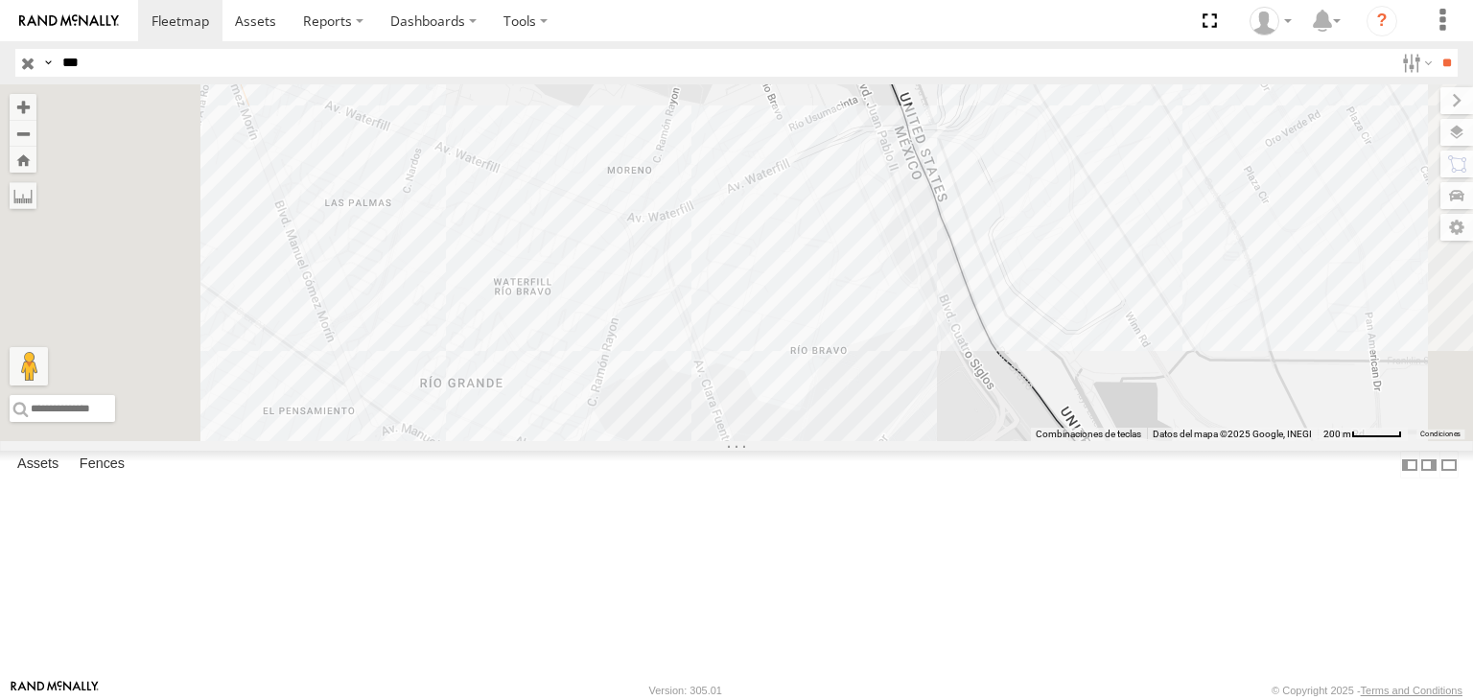
drag, startPoint x: 690, startPoint y: 223, endPoint x: 865, endPoint y: 270, distance: 181.7
click at [865, 270] on div "ZJ531558 015910001922874 AN532136 AN536515 015910001935157 AN535154" at bounding box center [736, 262] width 1473 height 357
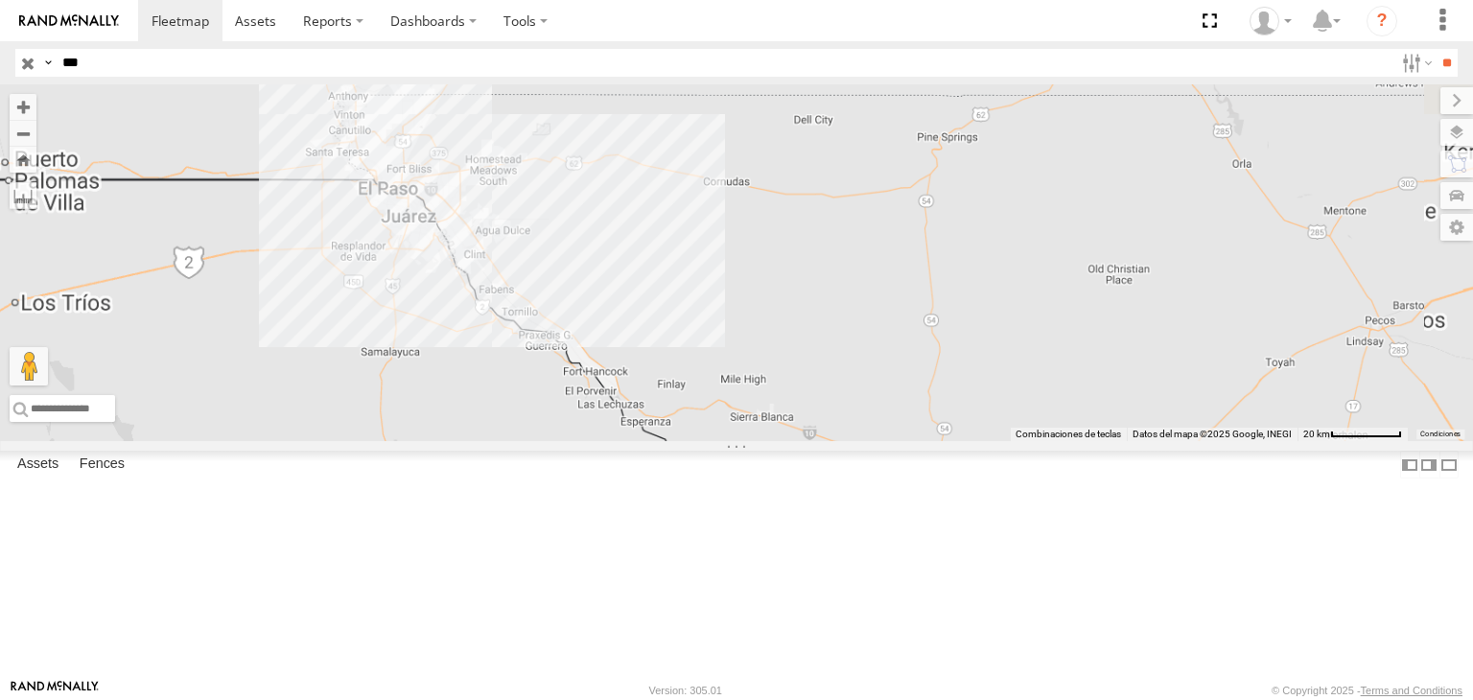
drag, startPoint x: 833, startPoint y: 241, endPoint x: 896, endPoint y: 331, distance: 110.2
click at [919, 305] on div "ZJ531558" at bounding box center [736, 262] width 1473 height 357
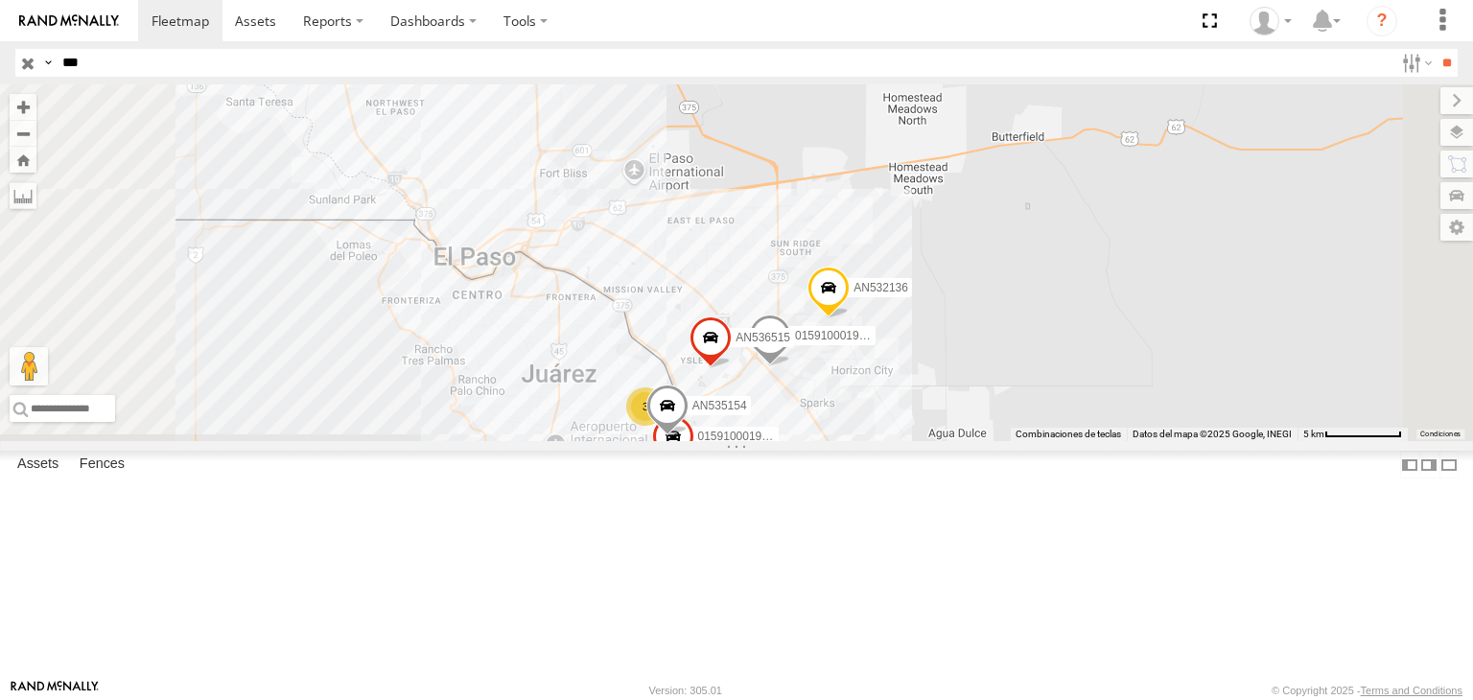
drag, startPoint x: 903, startPoint y: 490, endPoint x: 902, endPoint y: 427, distance: 63.3
click at [902, 427] on div "ZJ531558 015910001922874 AN532136 AN536515 015910001935157 3 AN535154" at bounding box center [736, 262] width 1473 height 357
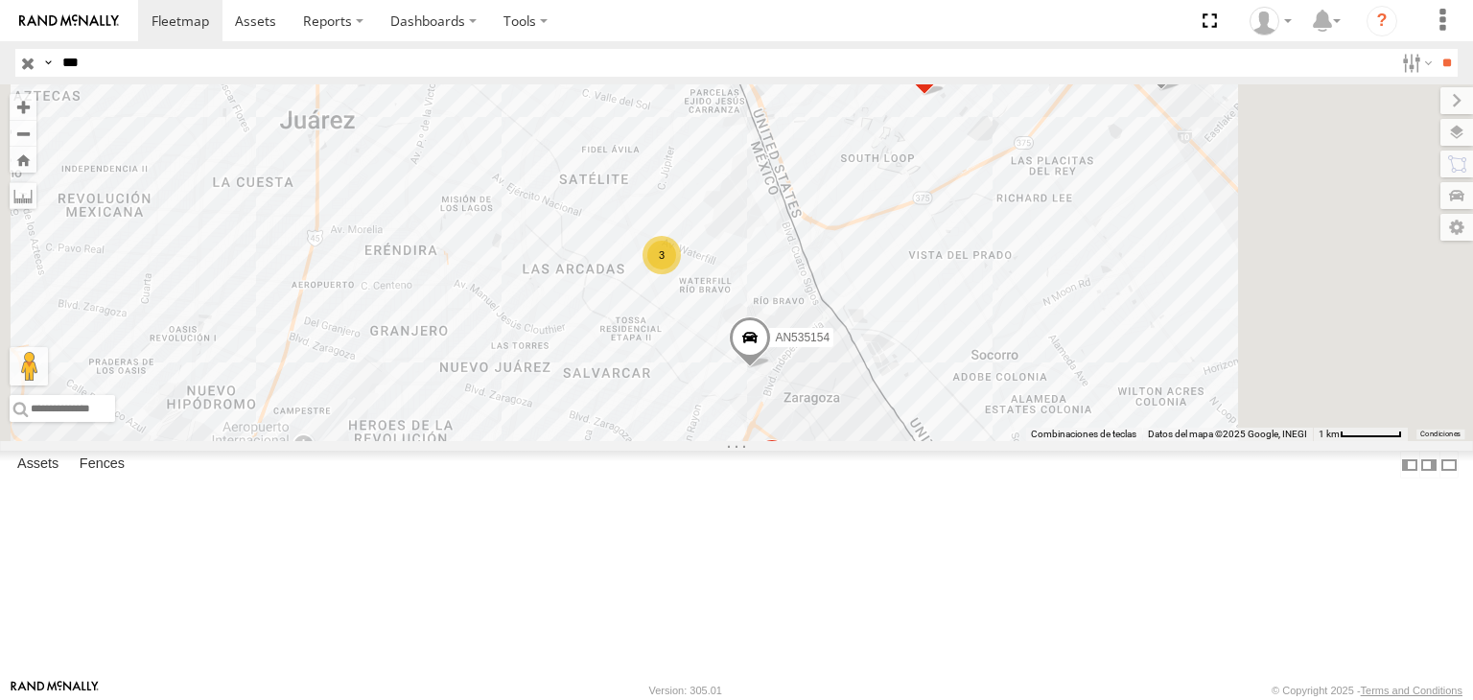
click at [22, 58] on input "button" at bounding box center [27, 63] width 25 height 28
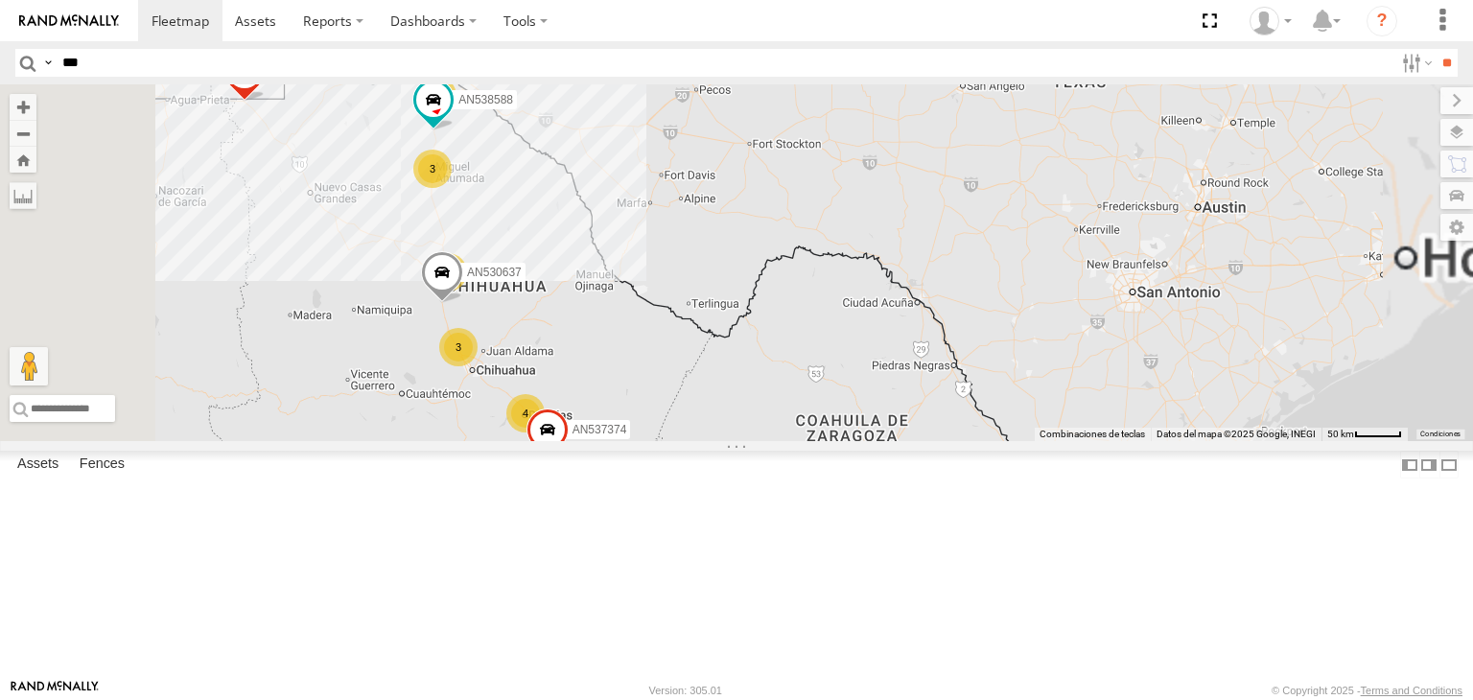
drag, startPoint x: 848, startPoint y: 235, endPoint x: 988, endPoint y: 358, distance: 186.2
click at [988, 358] on div "F2771 AN539091 1070 AN537150 4 3 41 2 5 3 AN537374 3 2 AN530637 AN538588" at bounding box center [736, 262] width 1473 height 357
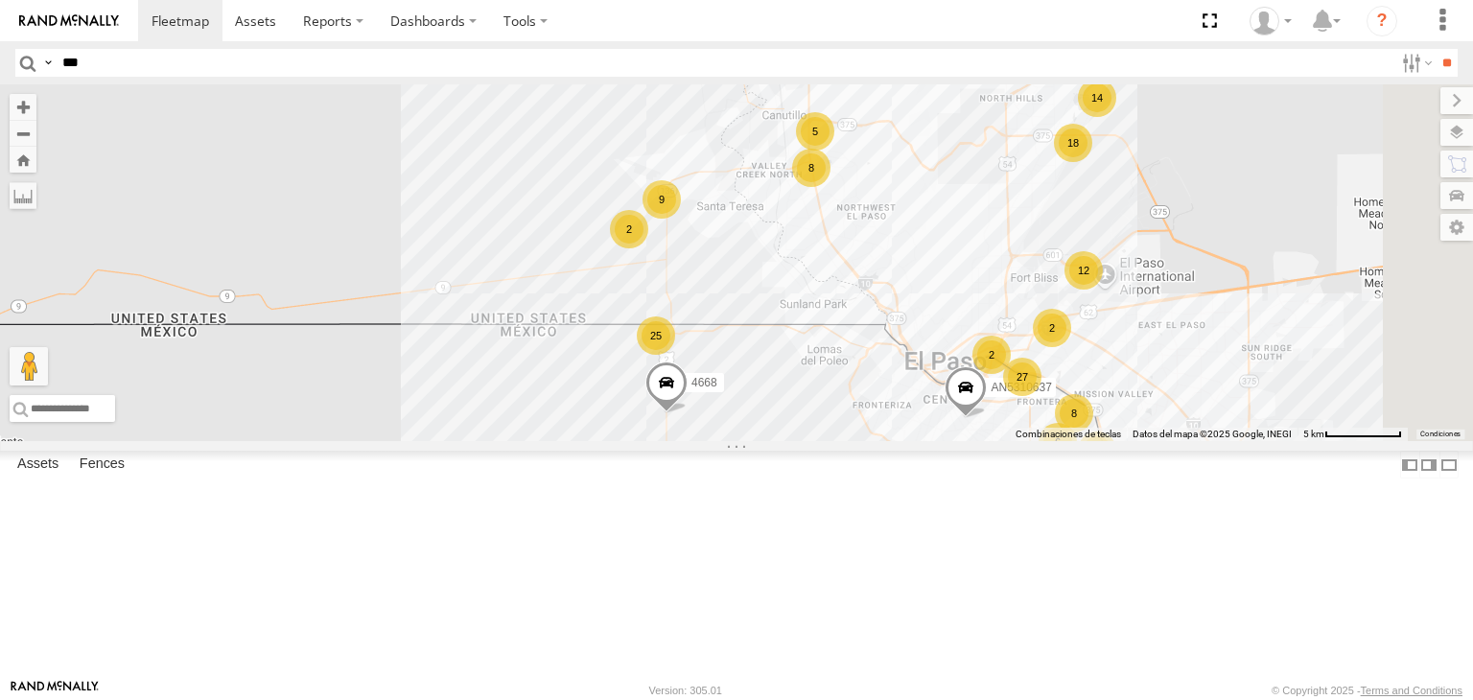
drag, startPoint x: 1056, startPoint y: 446, endPoint x: 929, endPoint y: 401, distance: 134.4
click at [932, 405] on div "F2771 AN539091 AN537150 AN537374 AN530637 AN538588 AN5310637 4668 5723 161 12 2…" at bounding box center [736, 262] width 1473 height 357
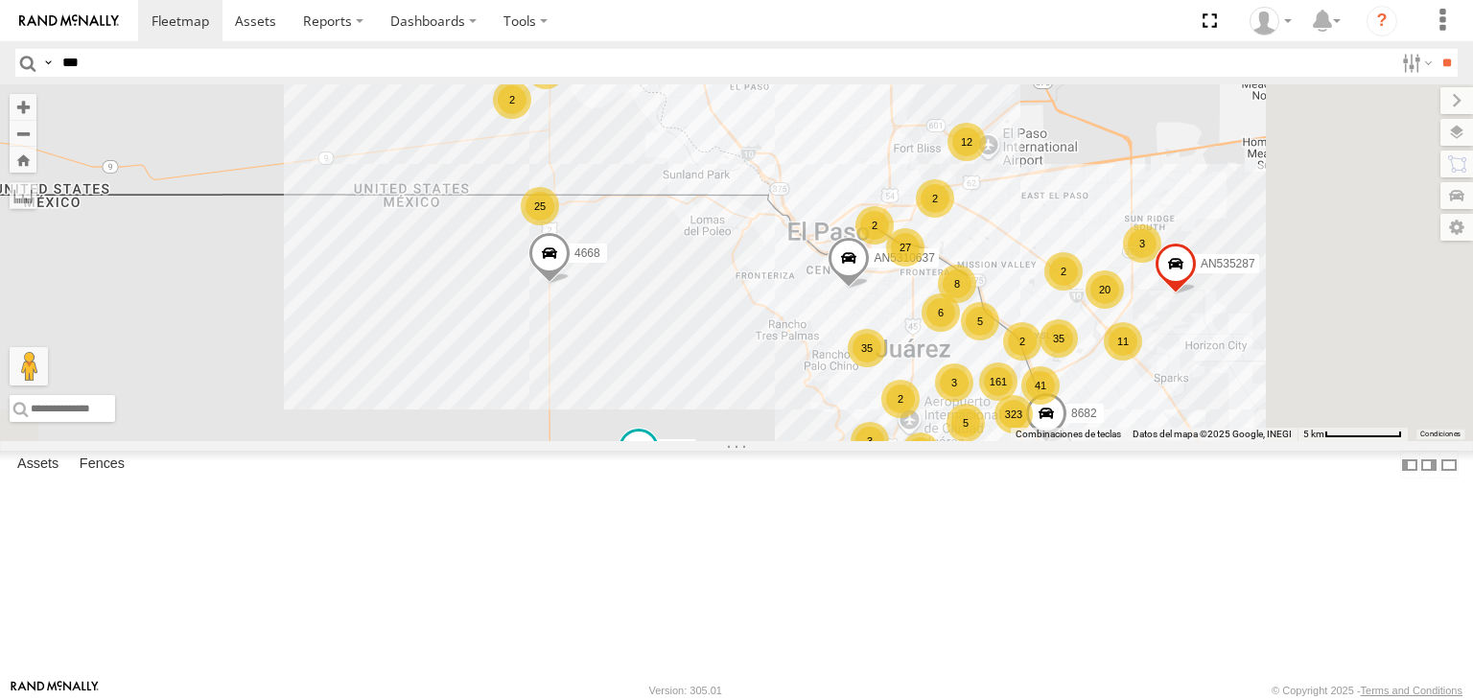
drag, startPoint x: 1005, startPoint y: 404, endPoint x: 968, endPoint y: 355, distance: 61.6
click at [968, 355] on div "F2771 AN539091 AN537150 AN537374 AN530637 AN538588 AN5310637 4668 5723 161 12 2…" at bounding box center [736, 262] width 1473 height 357
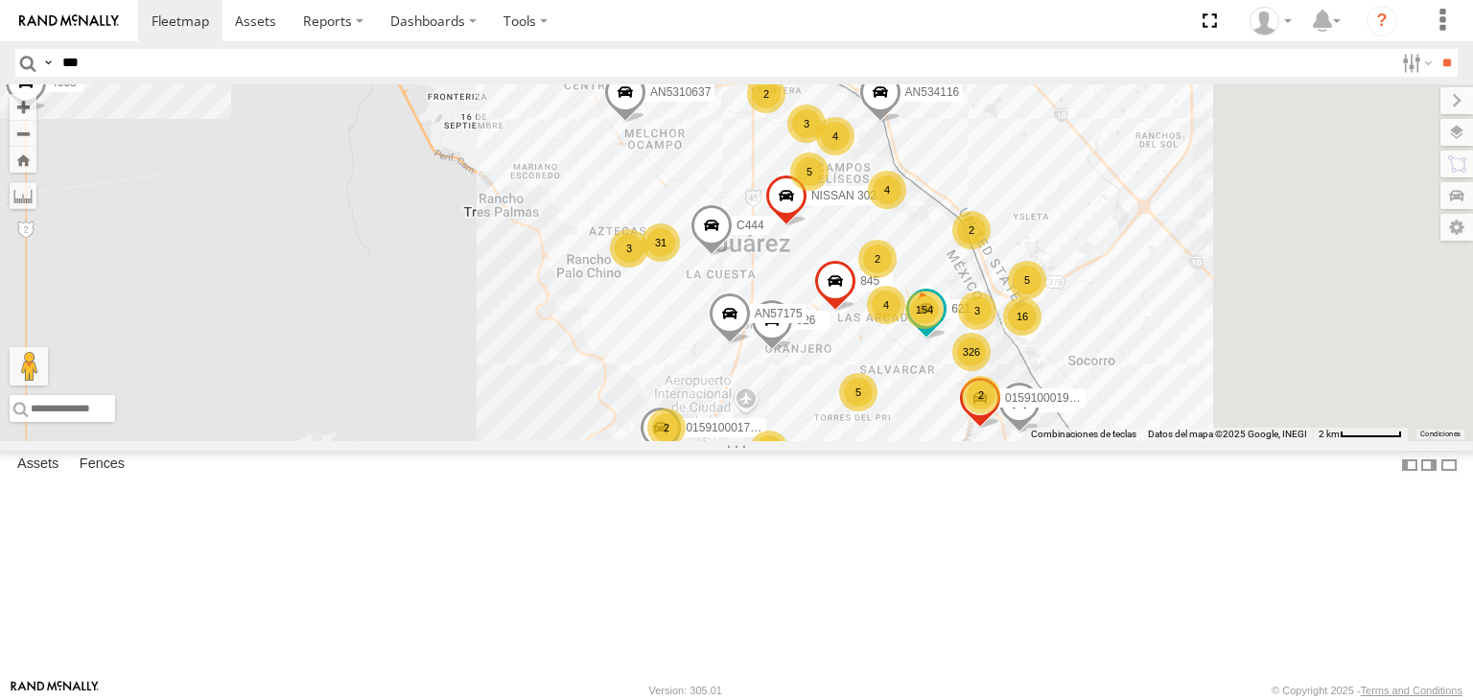
drag, startPoint x: 1167, startPoint y: 511, endPoint x: 899, endPoint y: 454, distance: 274.7
click at [899, 441] on div "F2771 AN539091 AN537150 AN537374 AN530637 AN538588 AN5310637 4668 5723 8682 154…" at bounding box center [736, 262] width 1473 height 357
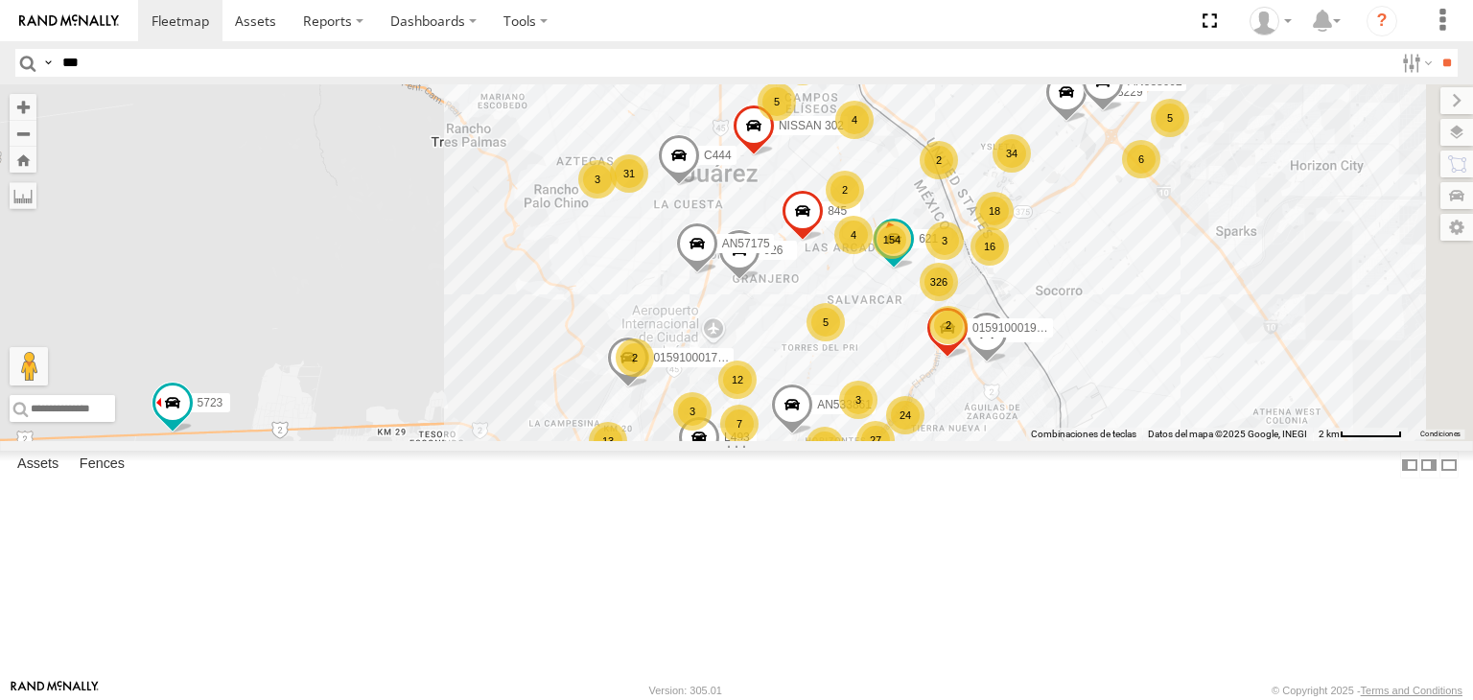
drag, startPoint x: 1140, startPoint y: 518, endPoint x: 1141, endPoint y: 454, distance: 64.3
click at [1141, 441] on div "F2771 AN539091 AN537150 AN537374 AN530637 AN538588 AN5310637 4668 5723 8682 154…" at bounding box center [736, 262] width 1473 height 357
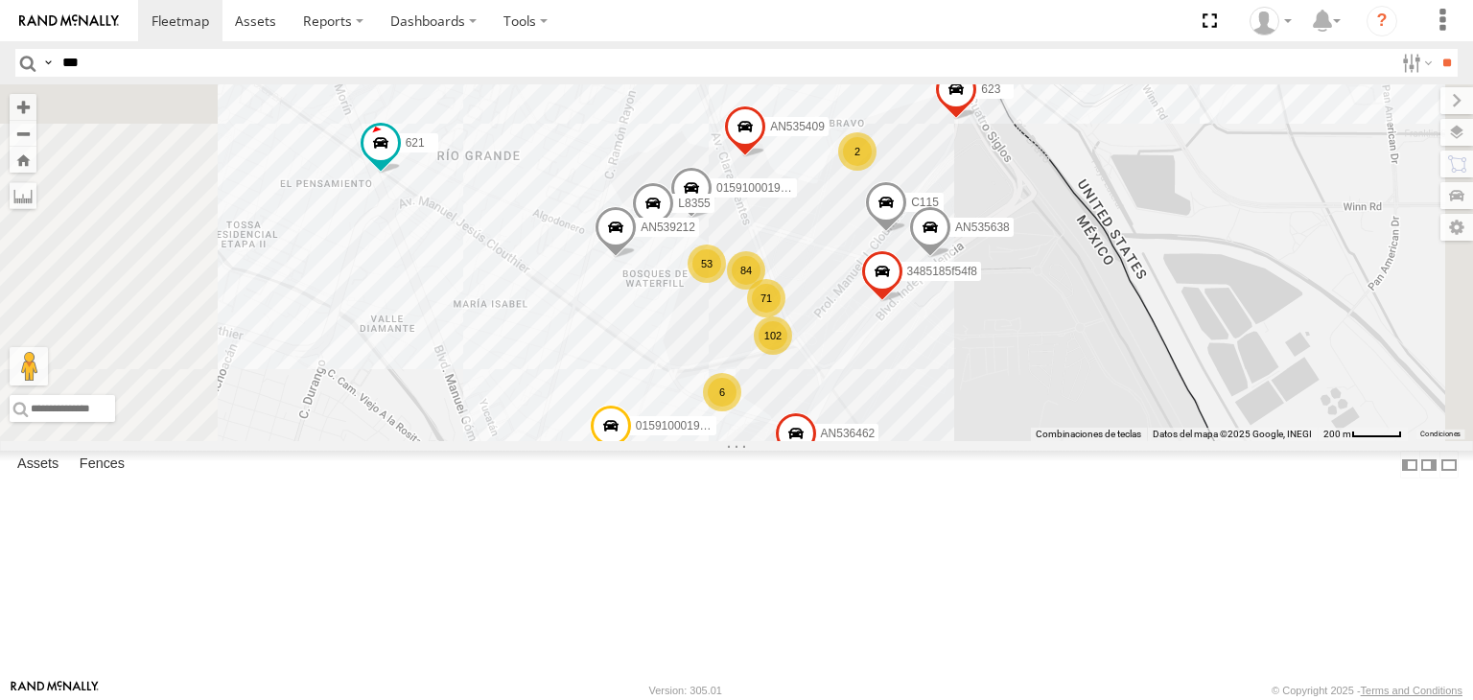
drag, startPoint x: 1289, startPoint y: 259, endPoint x: 1285, endPoint y: 349, distance: 90.2
click at [1285, 349] on div "F2771 AN539091 AN537150 AN537374 AN530637 AN538588 AN5310637 4668 5723 8682 AN5…" at bounding box center [736, 262] width 1473 height 357
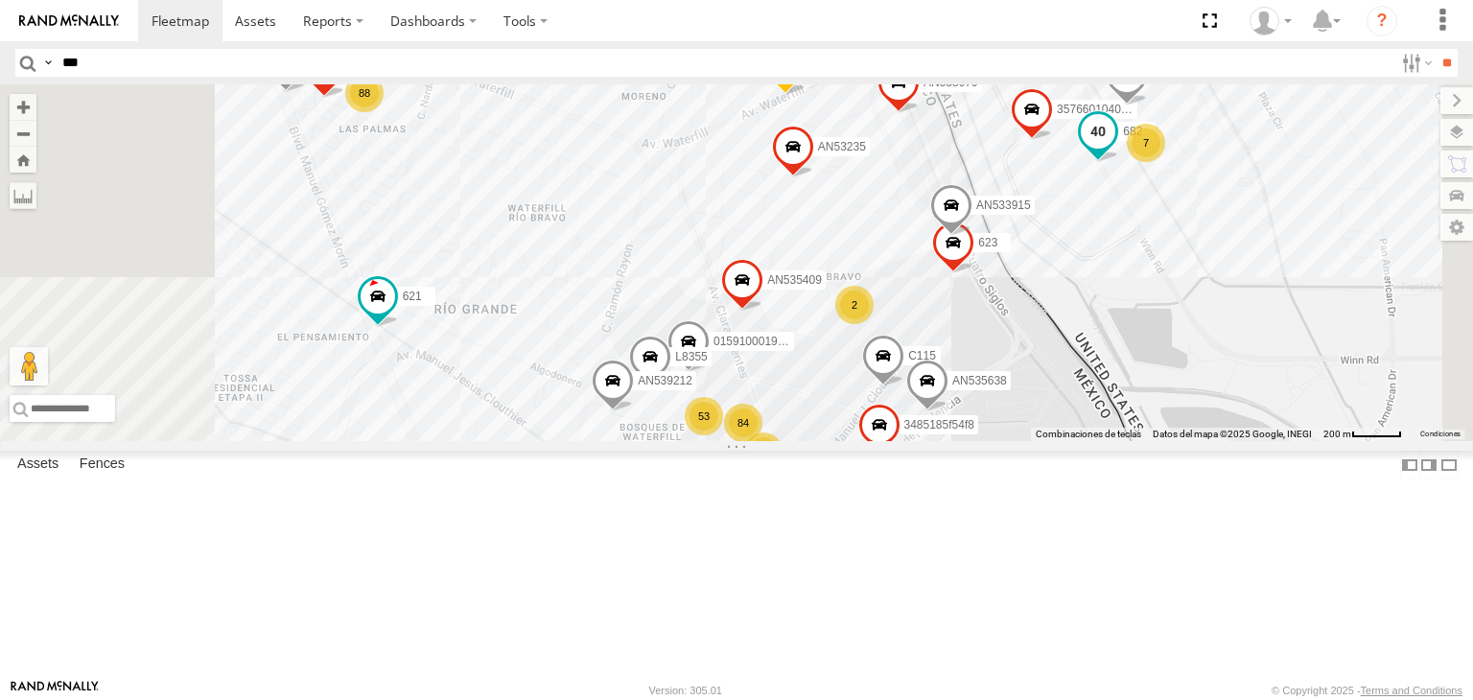
drag, startPoint x: 1331, startPoint y: 212, endPoint x: 1335, endPoint y: 270, distance: 57.7
click at [1119, 162] on span at bounding box center [1098, 136] width 42 height 52
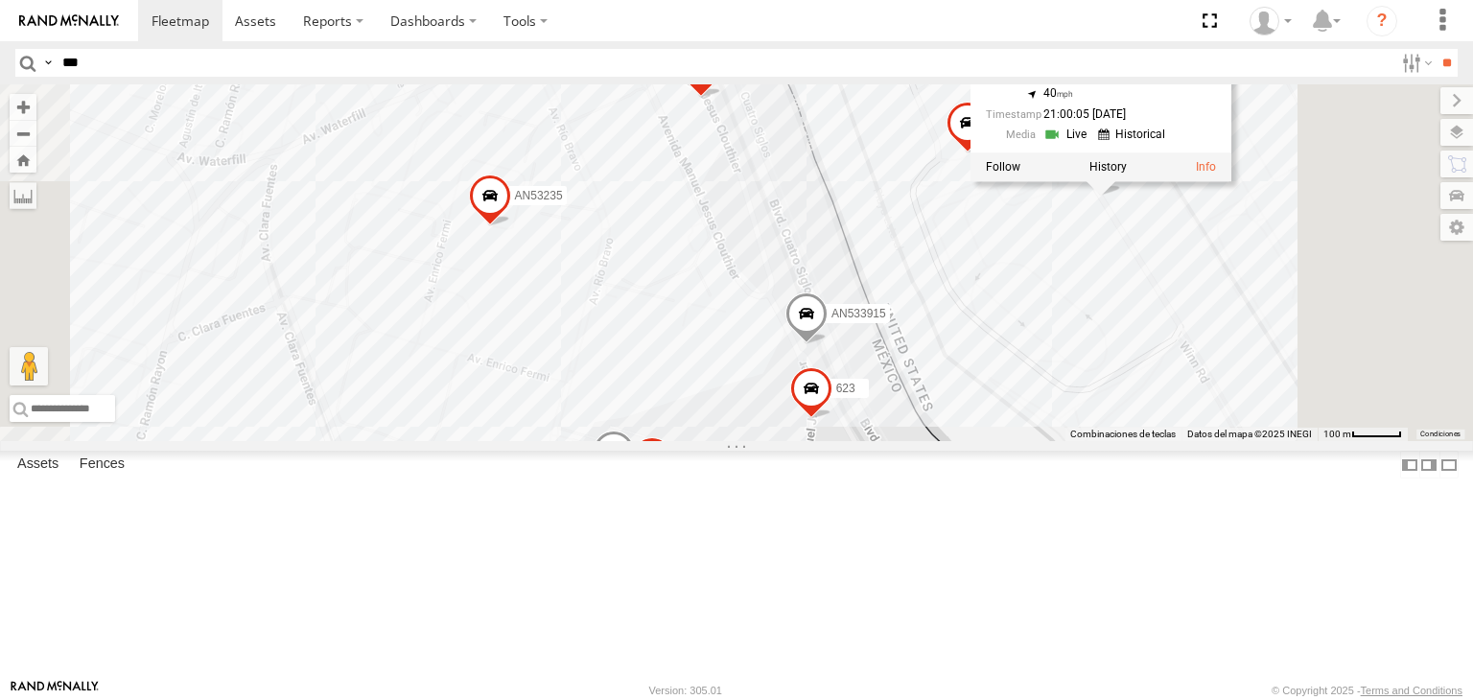
click at [1362, 375] on div "F2771 AN539091 AN537150 AN537374 AN530637 AN538588 AN5310637 4668 5723 8682 AN5…" at bounding box center [736, 262] width 1473 height 357
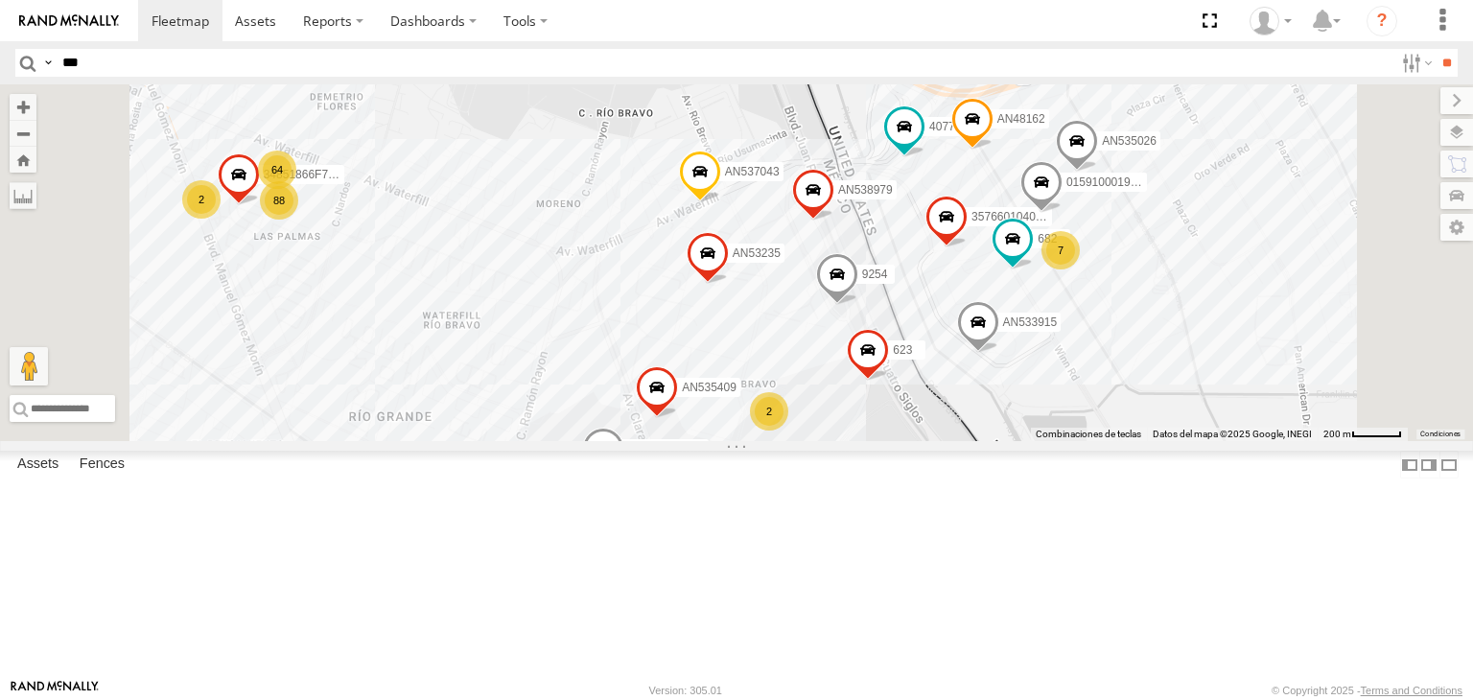
drag, startPoint x: 1433, startPoint y: 411, endPoint x: 1341, endPoint y: 426, distance: 93.4
click at [1341, 426] on div "F2771 AN539091 AN537150 AN537374 AN530637 AN538588 AN5310637 4668 5723 8682 AN5…" at bounding box center [736, 262] width 1473 height 357
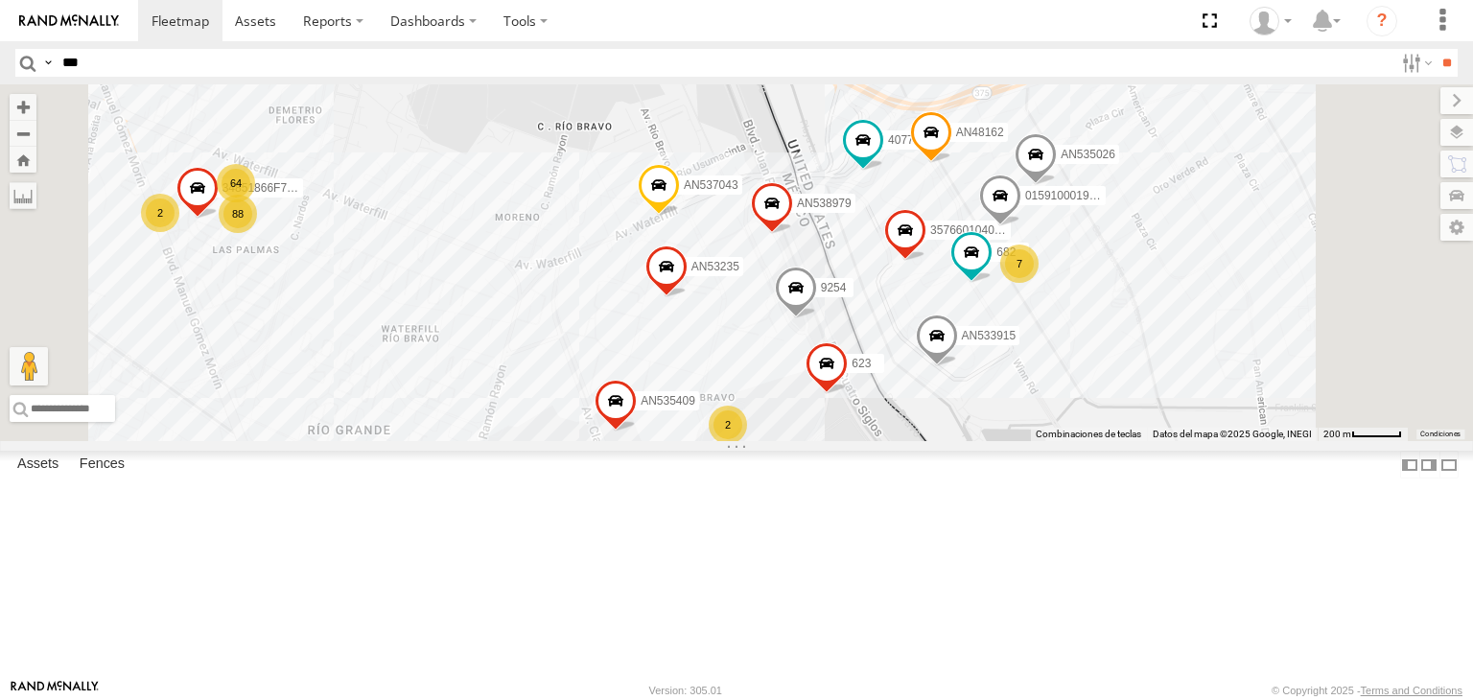
drag, startPoint x: 1309, startPoint y: 483, endPoint x: 1170, endPoint y: 469, distance: 139.8
click at [1207, 441] on div "F2771 AN539091 AN537150 AN537374 AN530637 AN538588 AN5310637 4668 5723 8682 AN5…" at bounding box center [736, 262] width 1473 height 357
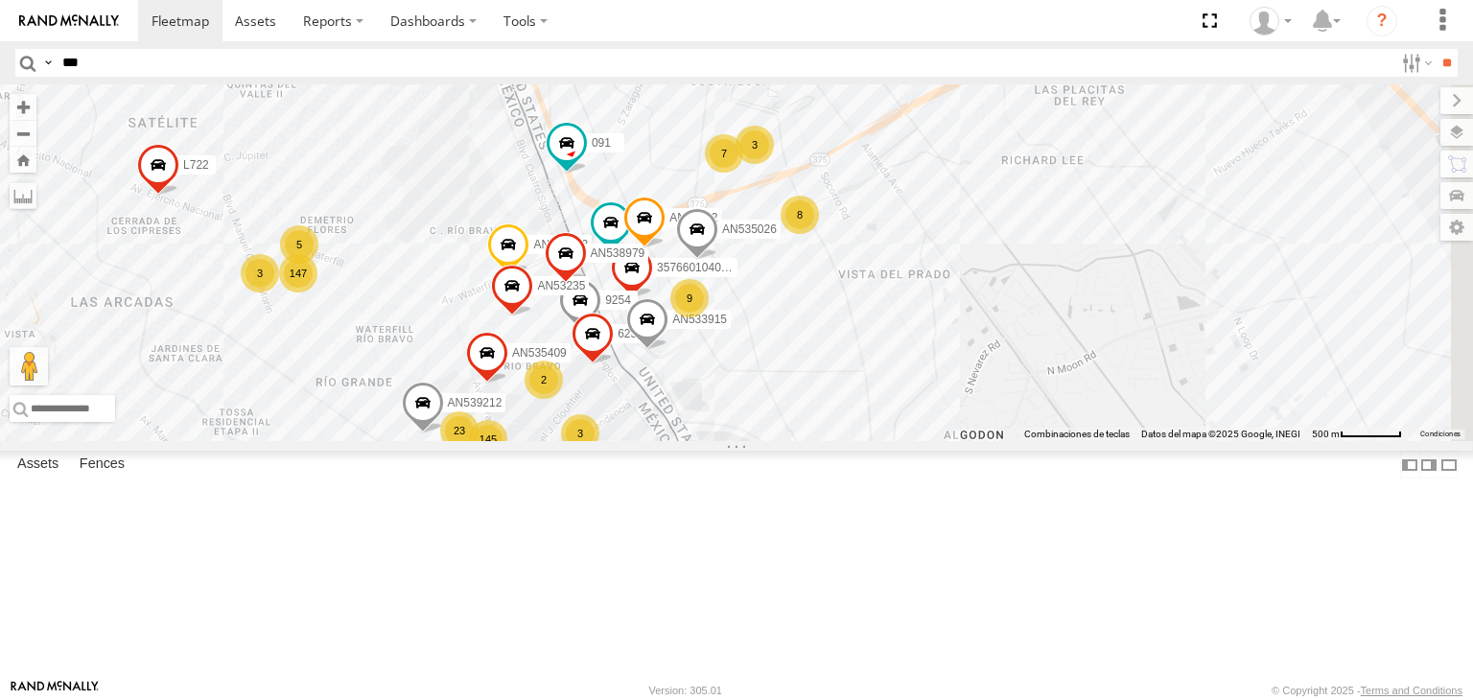
drag, startPoint x: 1070, startPoint y: 545, endPoint x: 1048, endPoint y: 487, distance: 61.6
click at [1048, 441] on div "F2771 AN539091 AN537150 AN537374 AN530637 AN538588 AN5310637 4668 5723 8682 AN5…" at bounding box center [736, 262] width 1473 height 357
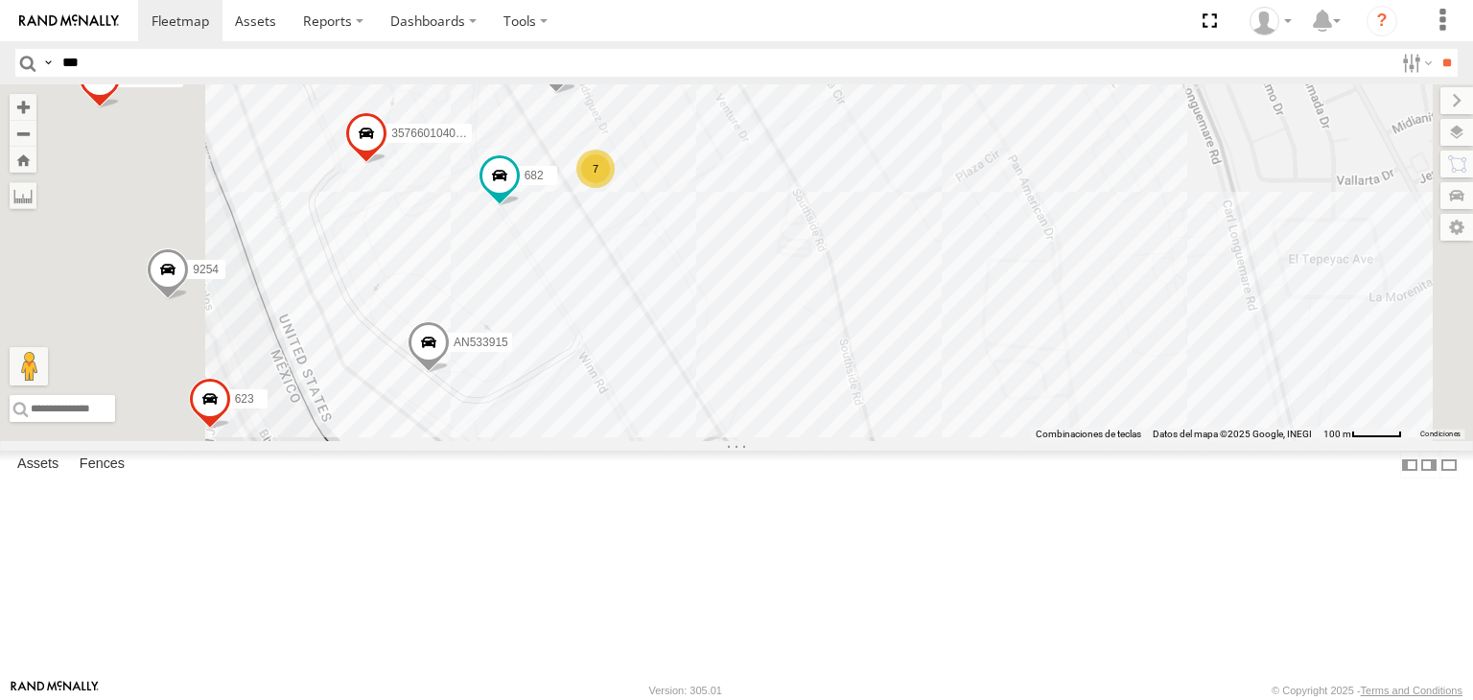
drag, startPoint x: 1058, startPoint y: 511, endPoint x: 1144, endPoint y: 579, distance: 110.0
click at [1140, 441] on div "F2771 AN539091 AN537150 AN537374 AN530637 AN538588 AN5310637 4668 5723 8682 AN5…" at bounding box center [736, 262] width 1473 height 357
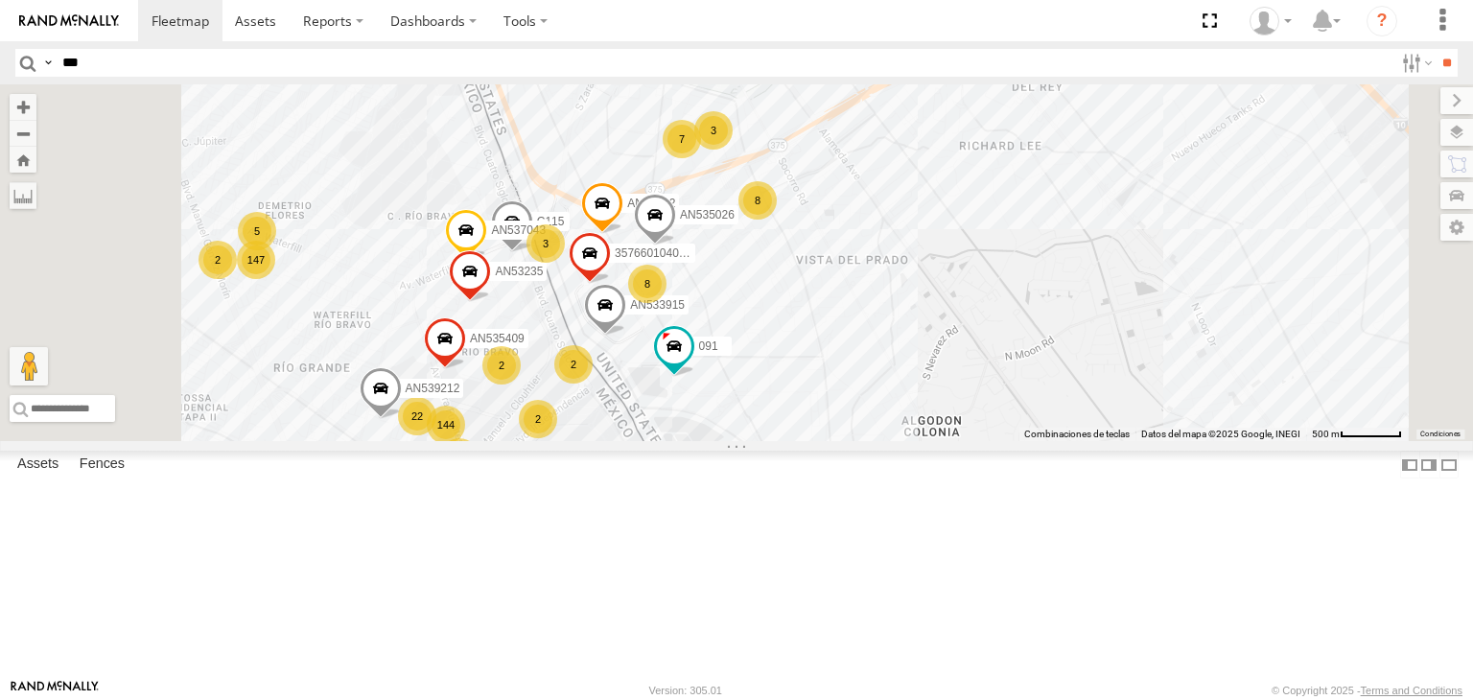
click at [290, 73] on input "***" at bounding box center [724, 63] width 1339 height 28
click at [1443, 63] on input "**" at bounding box center [1447, 63] width 22 height 28
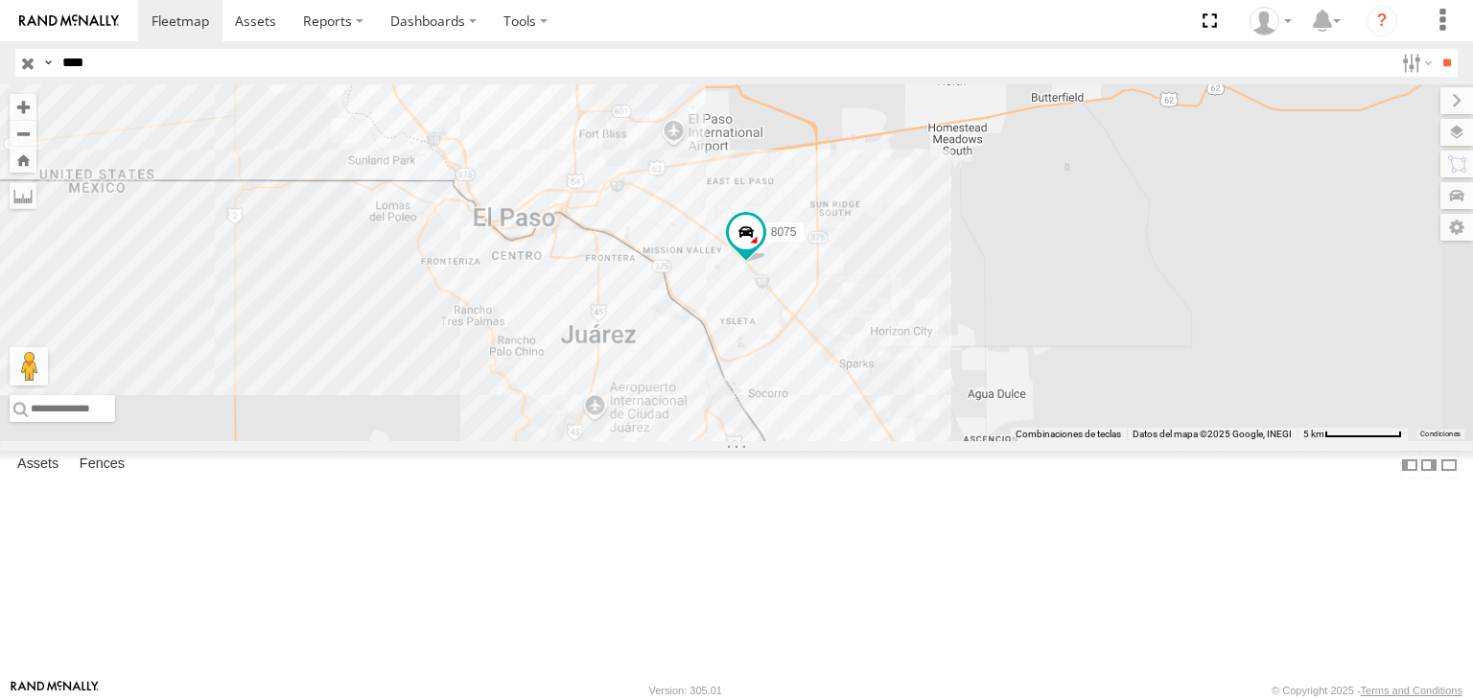
drag, startPoint x: 1102, startPoint y: 450, endPoint x: 1062, endPoint y: 418, distance: 51.2
click at [1062, 418] on div "8075" at bounding box center [736, 262] width 1473 height 357
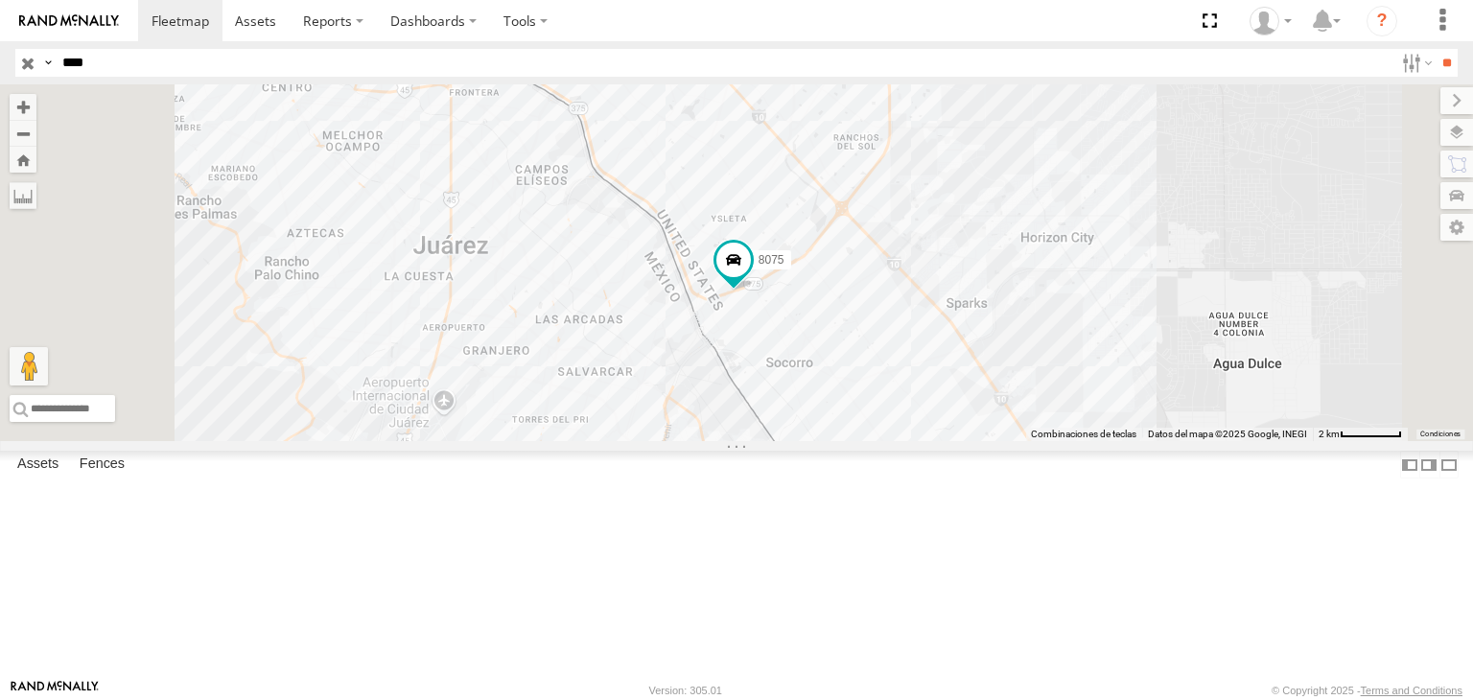
click at [958, 441] on div "8075" at bounding box center [736, 262] width 1473 height 357
drag, startPoint x: 965, startPoint y: 496, endPoint x: 62, endPoint y: 428, distance: 905.2
click at [964, 441] on div "8075" at bounding box center [736, 262] width 1473 height 357
click at [320, 59] on input "****" at bounding box center [724, 63] width 1339 height 28
type input "*"
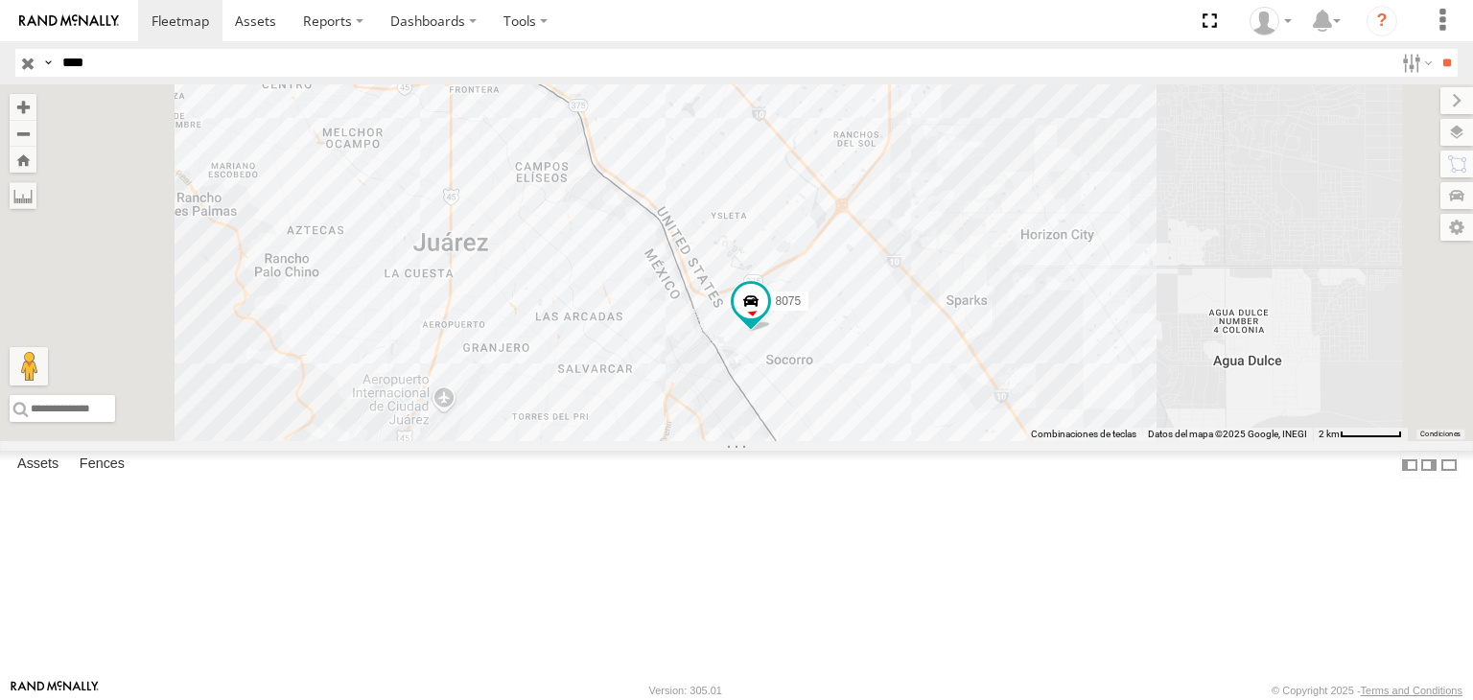
type input "****"
click at [1436, 49] on input "**" at bounding box center [1447, 63] width 22 height 28
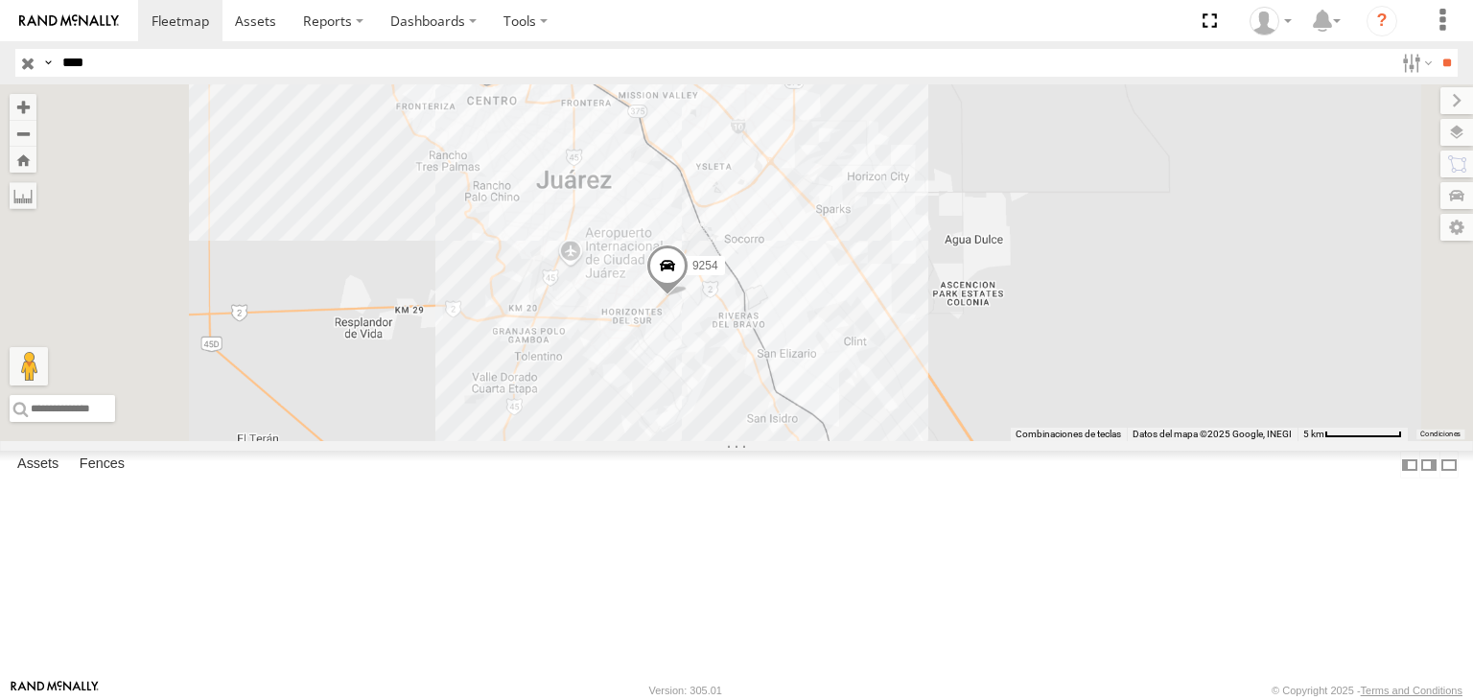
drag, startPoint x: 894, startPoint y: 422, endPoint x: 917, endPoint y: 420, distance: 23.1
click at [917, 420] on div "9254" at bounding box center [736, 262] width 1473 height 357
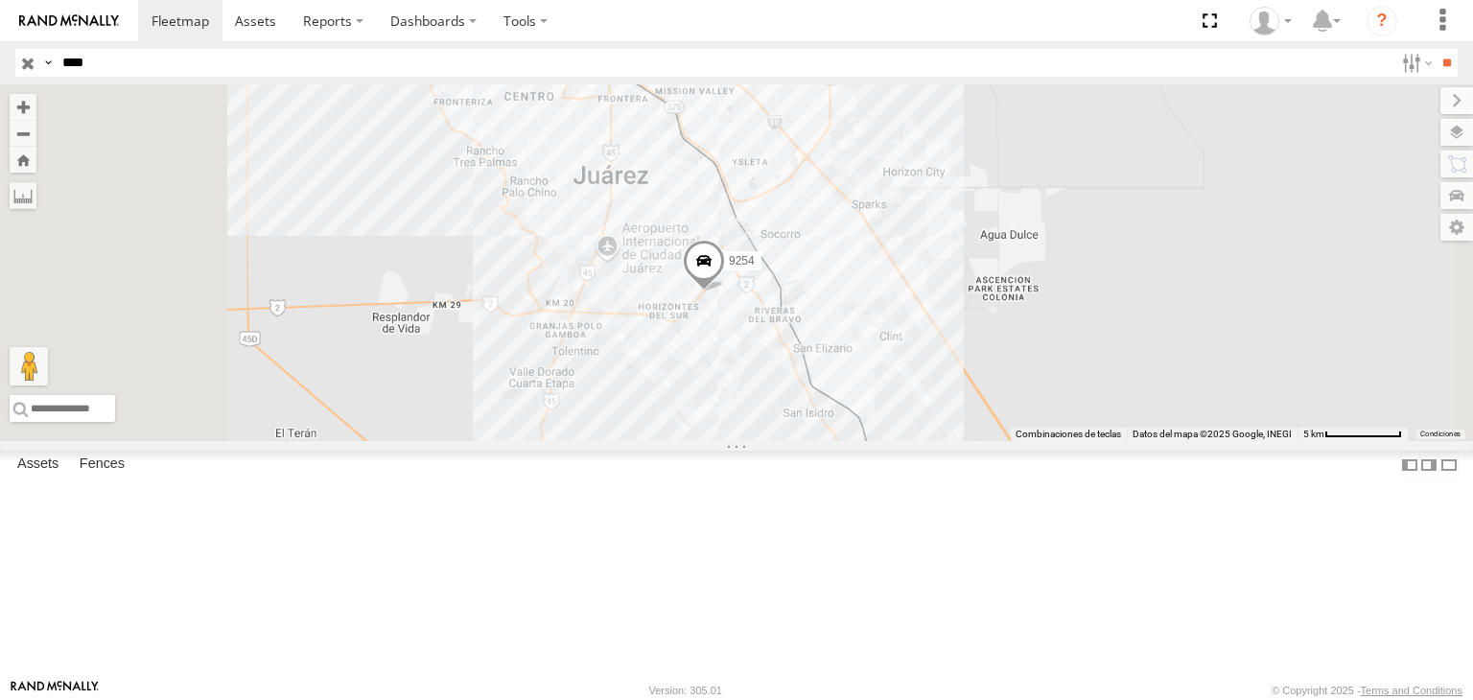
drag, startPoint x: 606, startPoint y: 373, endPoint x: 790, endPoint y: 378, distance: 184.2
click at [789, 378] on div "9254" at bounding box center [736, 262] width 1473 height 357
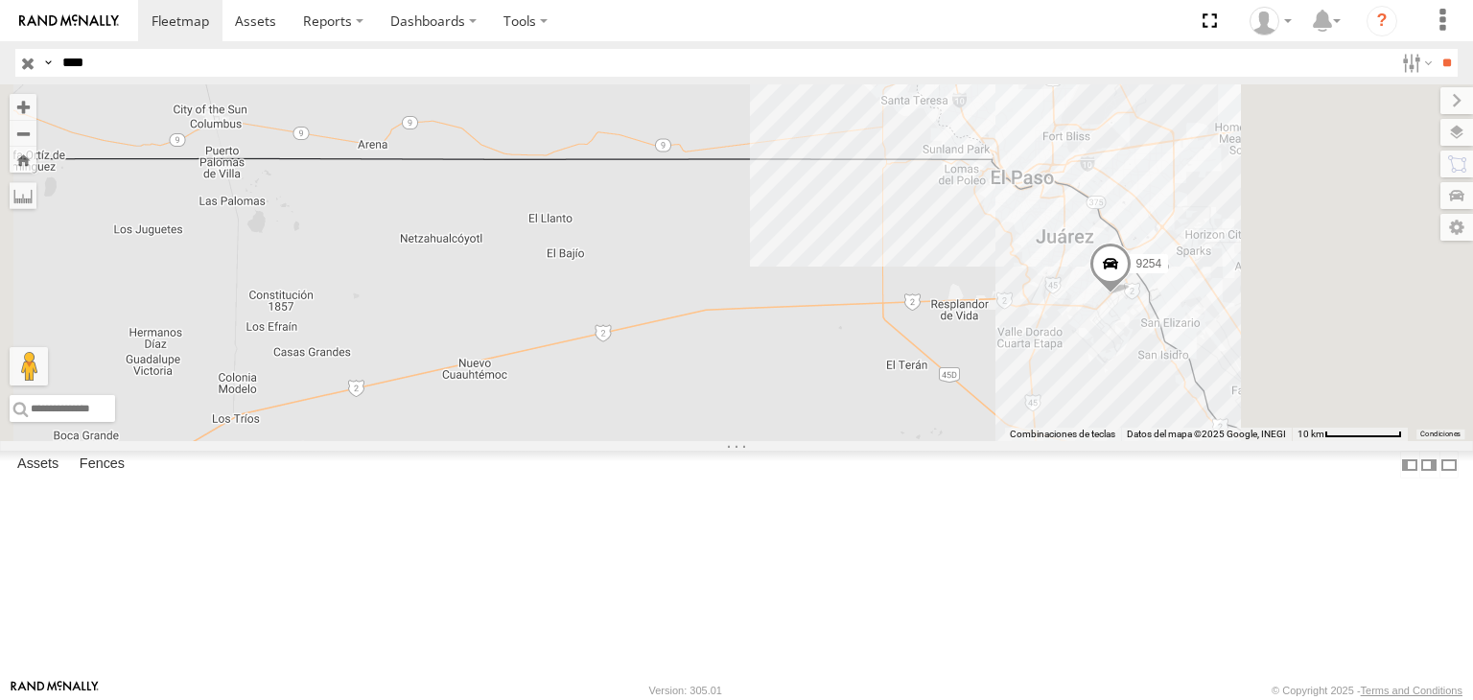
drag, startPoint x: 1002, startPoint y: 356, endPoint x: 1023, endPoint y: 395, distance: 44.2
click at [1008, 388] on div "9254" at bounding box center [736, 262] width 1473 height 357
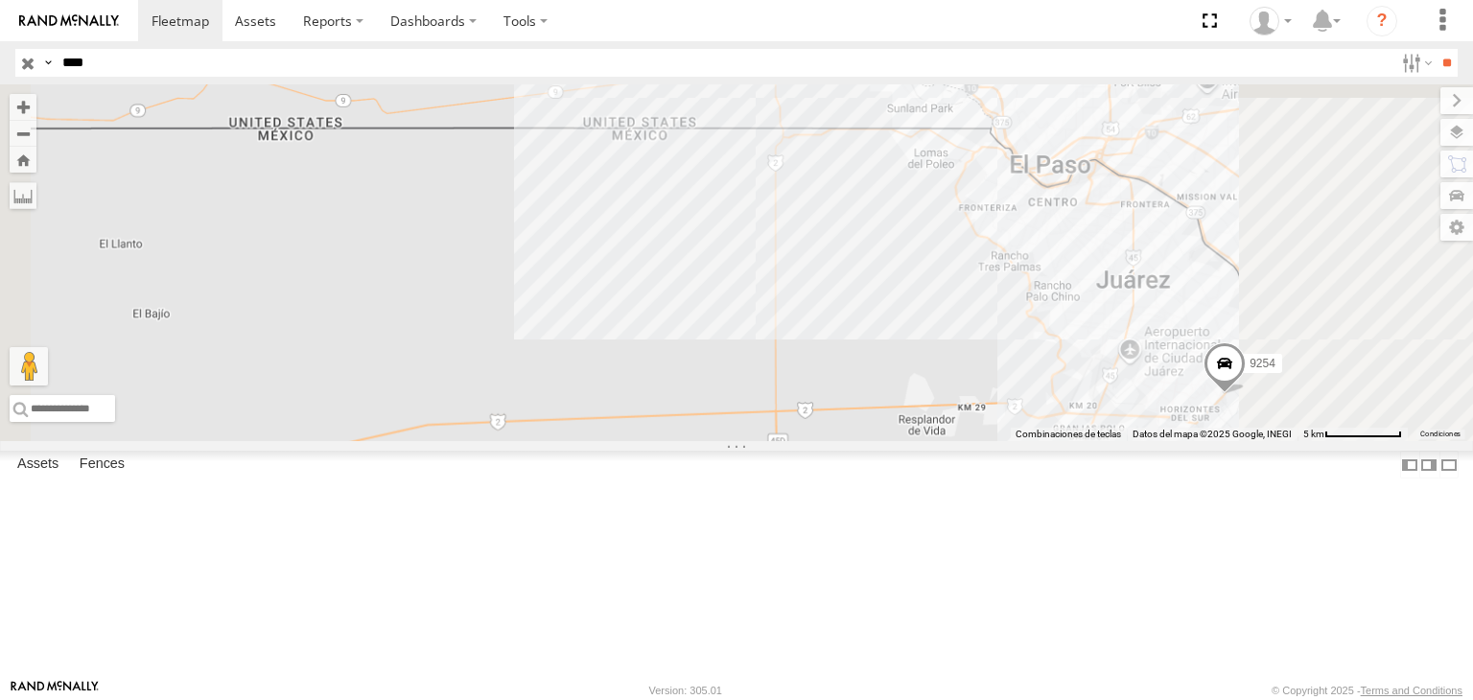
drag, startPoint x: 1258, startPoint y: 458, endPoint x: 1050, endPoint y: 458, distance: 207.2
click at [1050, 441] on div "9254" at bounding box center [736, 262] width 1473 height 357
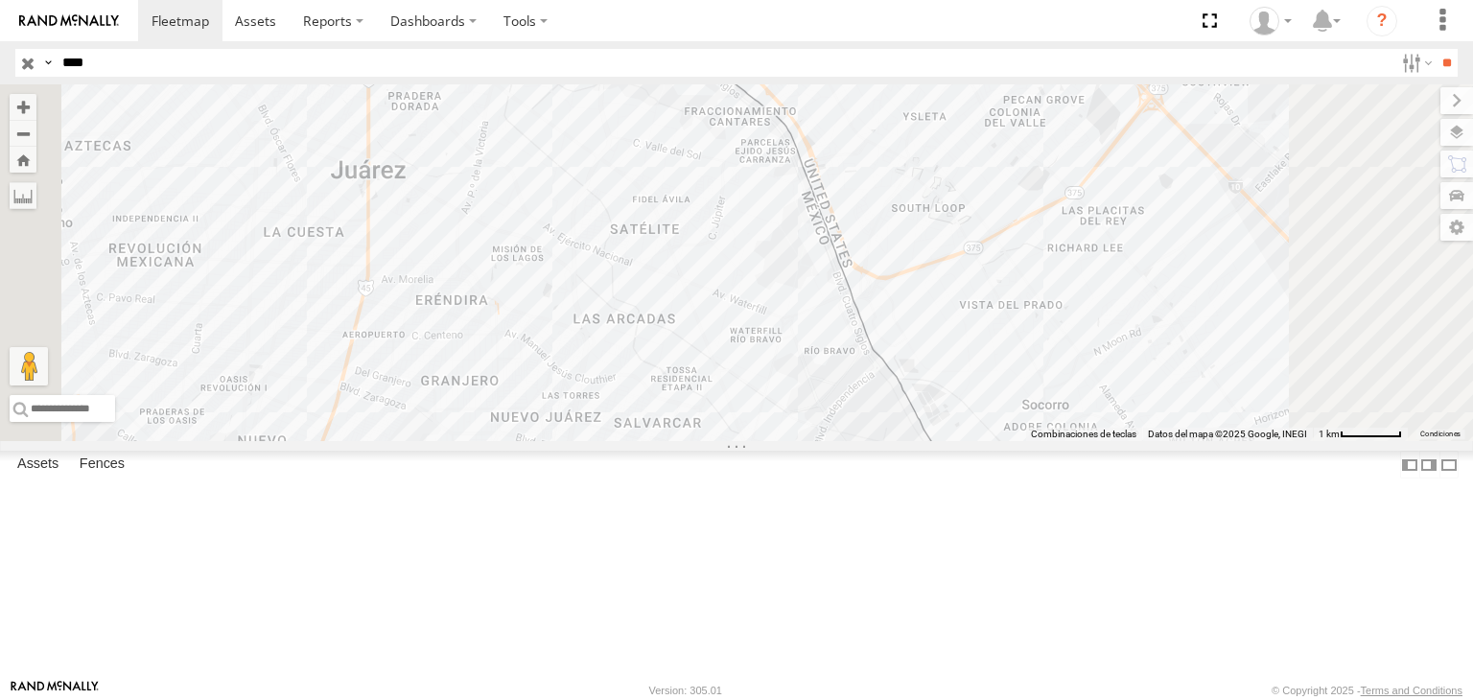
click at [27, 60] on input "button" at bounding box center [27, 63] width 25 height 28
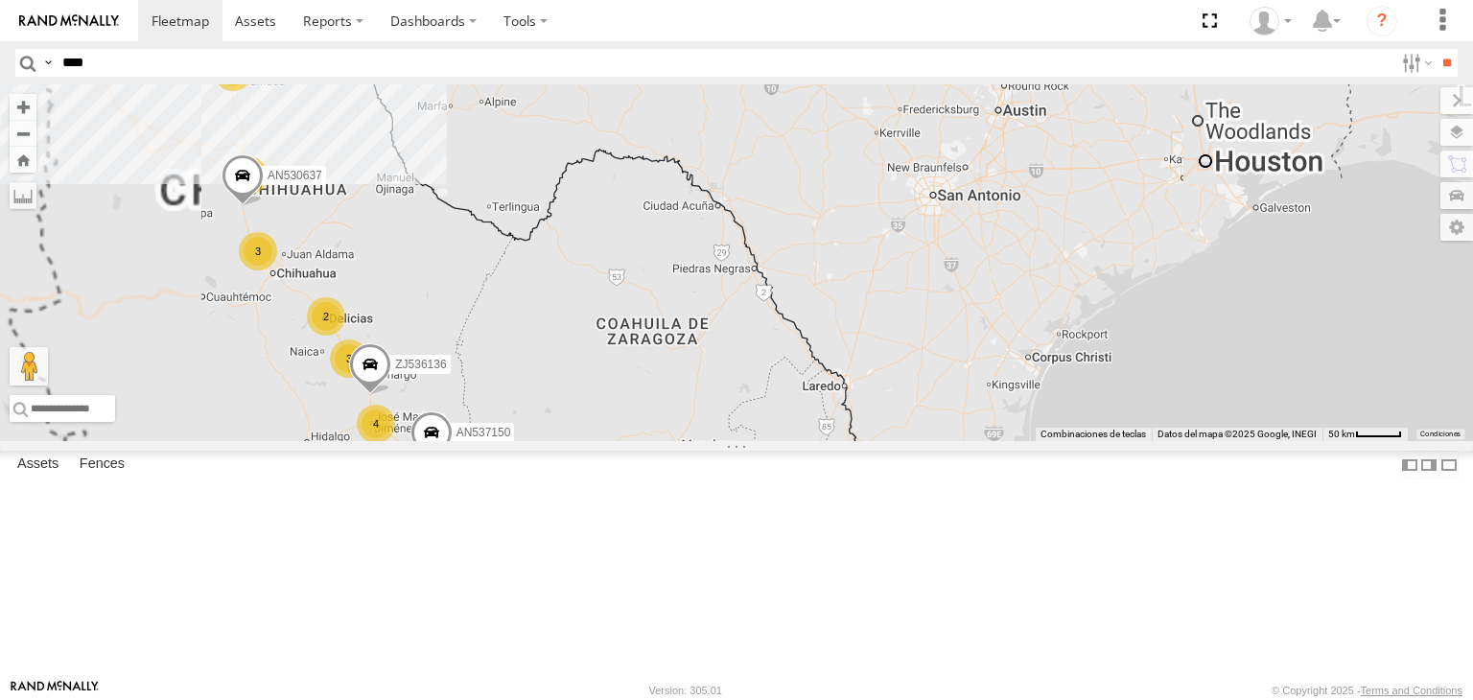
drag, startPoint x: 889, startPoint y: 266, endPoint x: 998, endPoint y: 339, distance: 130.6
click at [998, 333] on div "F2771 AN539091 1069 AN537150 37 3 3 2 16 2 3 42 2 4 3 3 2 ZJ536136 AN530637" at bounding box center [736, 262] width 1473 height 357
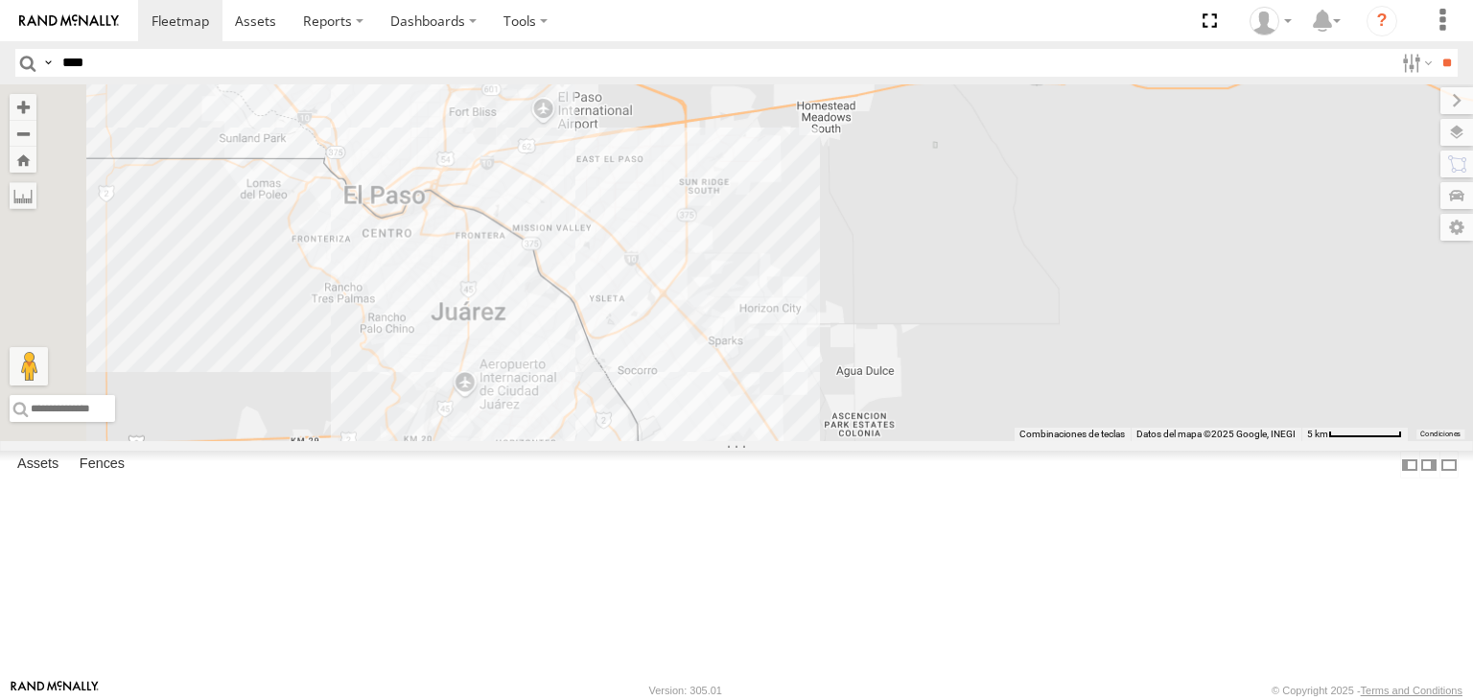
drag, startPoint x: 787, startPoint y: 384, endPoint x: 874, endPoint y: 454, distance: 111.2
click at [856, 385] on div "F2771 AN539091 AN537150 ZJ536136 AN530637 AN538588" at bounding box center [736, 262] width 1473 height 357
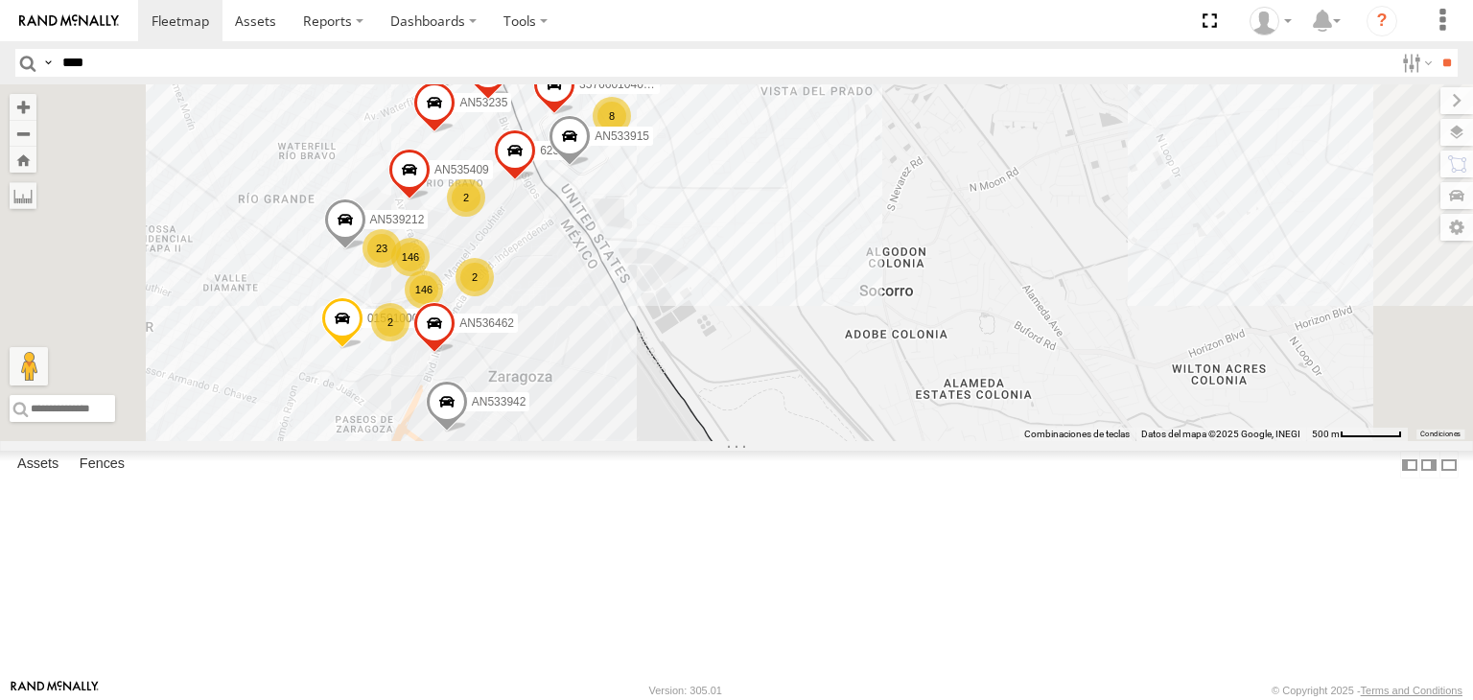
drag, startPoint x: 876, startPoint y: 495, endPoint x: 870, endPoint y: 458, distance: 36.9
click at [890, 441] on div "F2771 AN539091 AN537150 ZJ536136 AN530637 AN538588 AN5310637 8682 3576601040975…" at bounding box center [736, 262] width 1473 height 357
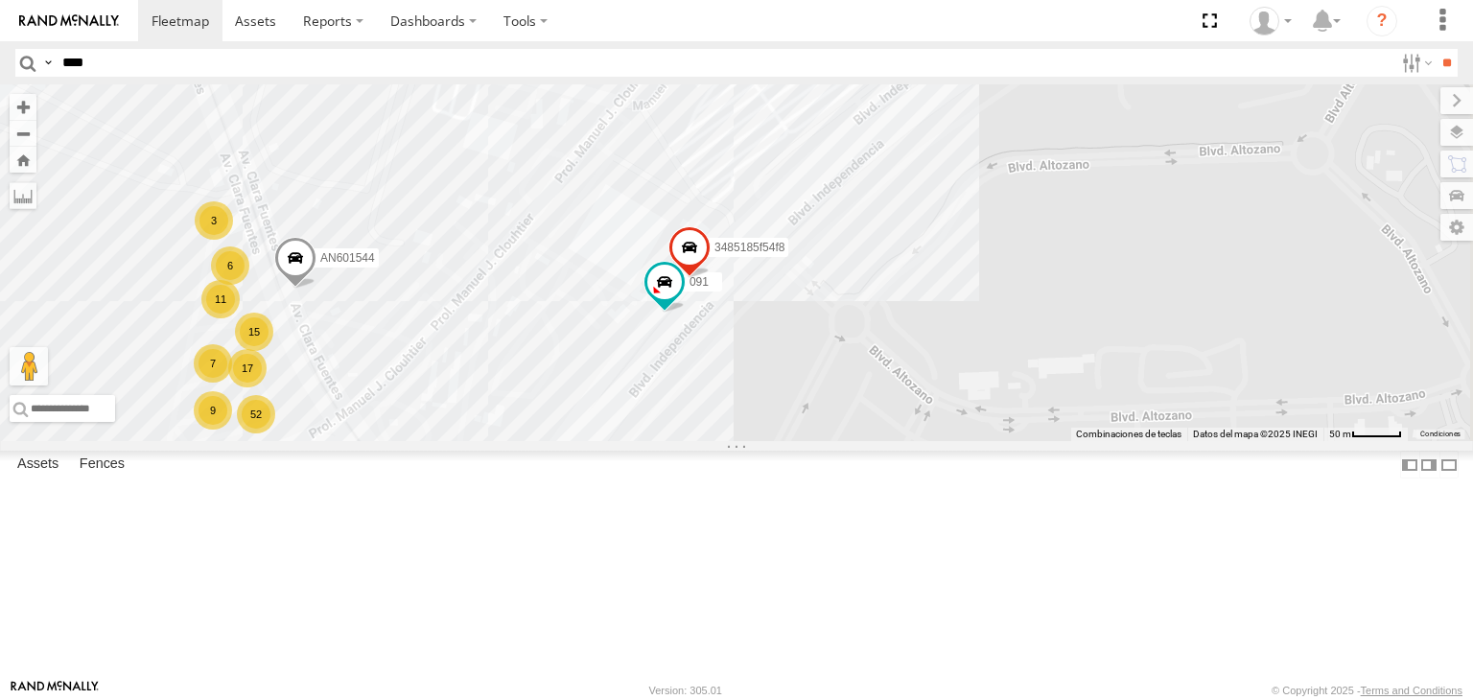
click at [299, 61] on input "****" at bounding box center [724, 63] width 1339 height 28
click at [1444, 60] on input "**" at bounding box center [1447, 63] width 22 height 28
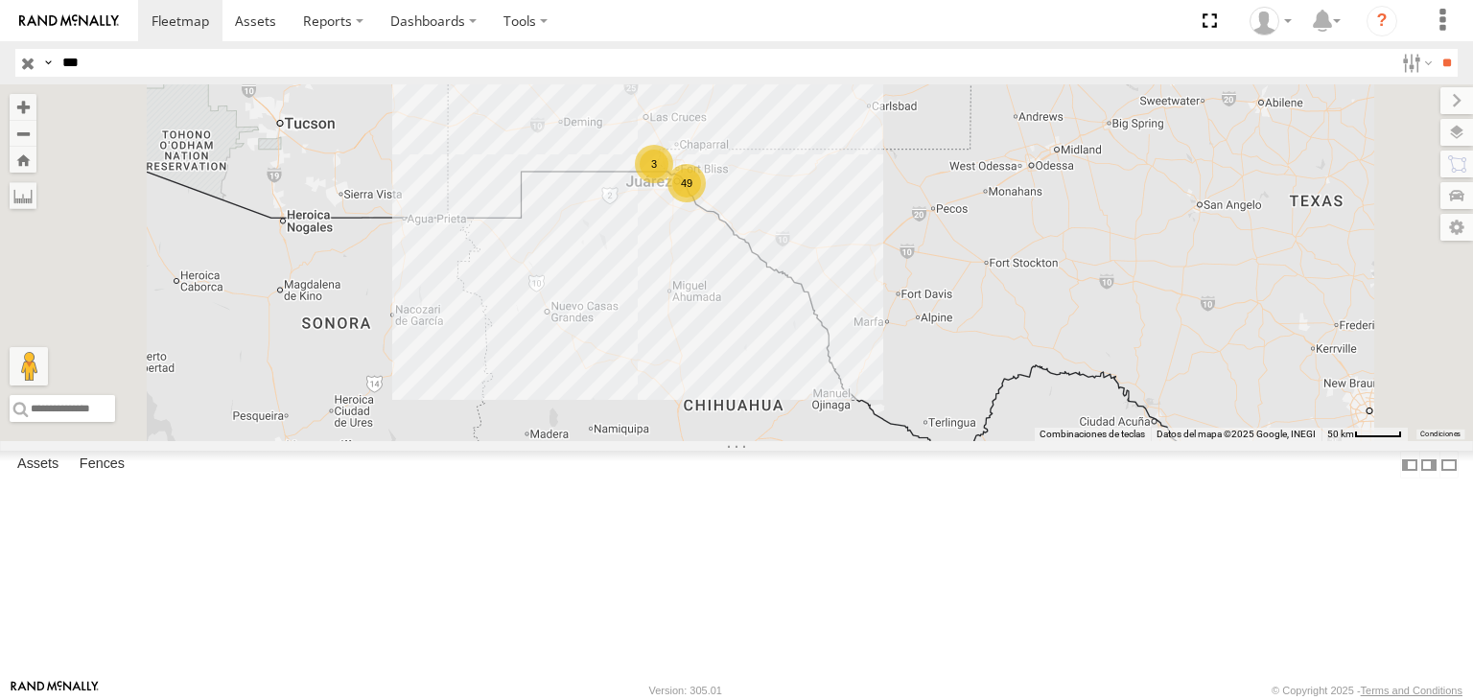
drag, startPoint x: 806, startPoint y: 215, endPoint x: 845, endPoint y: 325, distance: 117.1
click at [844, 327] on div "AN531522 49 3" at bounding box center [736, 262] width 1473 height 357
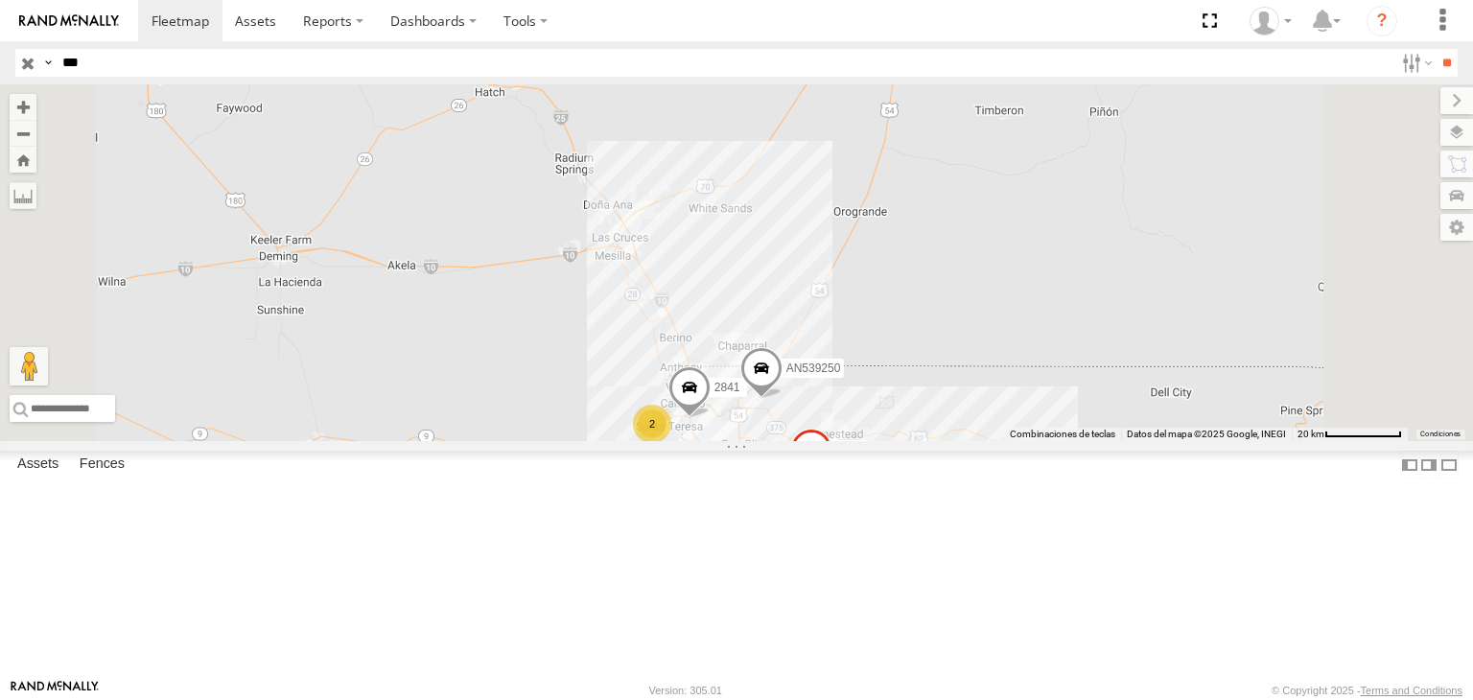
drag, startPoint x: 960, startPoint y: 522, endPoint x: 935, endPoint y: 408, distance: 116.8
click at [936, 415] on div "AN531522 26 2 16 AN539250 5 2841 4399" at bounding box center [736, 262] width 1473 height 357
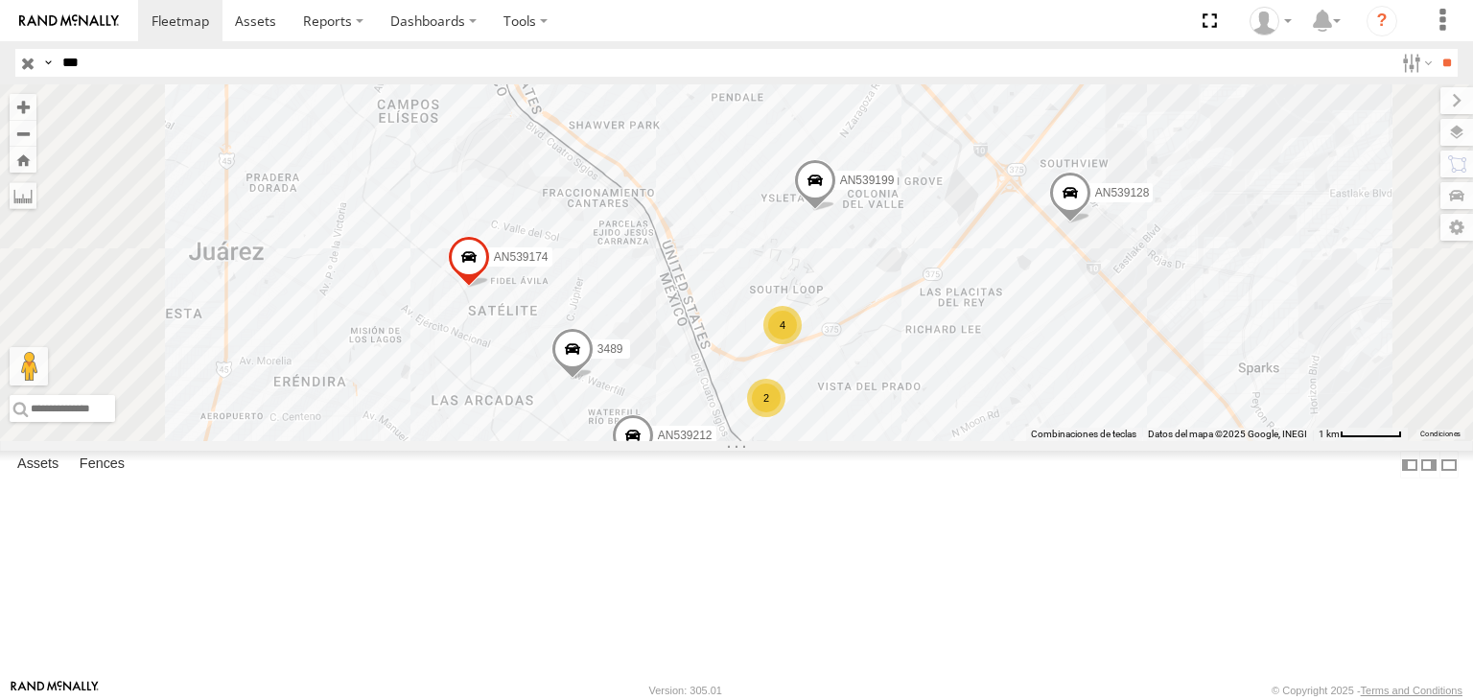
drag, startPoint x: 1036, startPoint y: 554, endPoint x: 1015, endPoint y: 456, distance: 101.0
click at [1015, 441] on div "AN531522 AN539250 2841 4399 AN539174 AN539128 AN539215 8682 AN53287 AN539280 68…" at bounding box center [736, 262] width 1473 height 357
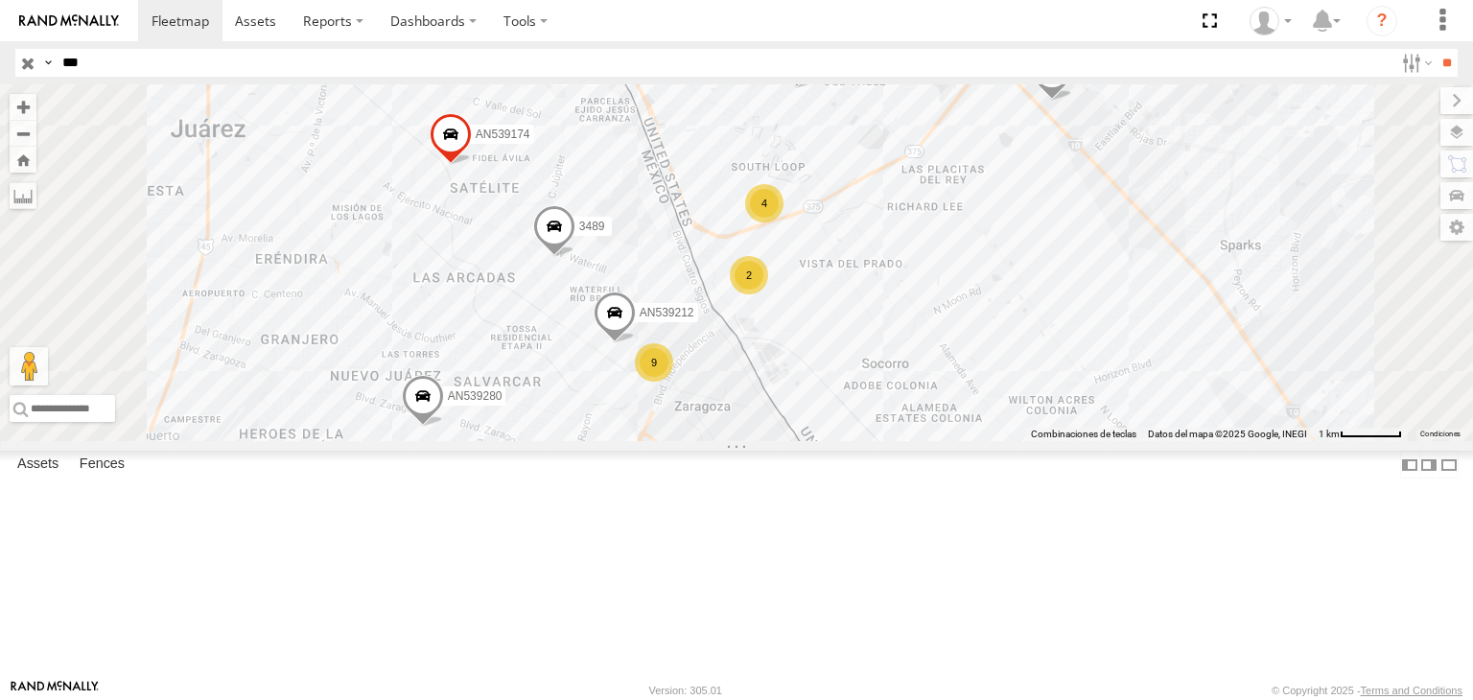
drag, startPoint x: 940, startPoint y: 570, endPoint x: 930, endPoint y: 511, distance: 59.3
click at [943, 441] on div "AN531522 AN539250 2841 4399 AN539174 AN539128 AN539215 8682 AN53287 AN539280 68…" at bounding box center [736, 262] width 1473 height 357
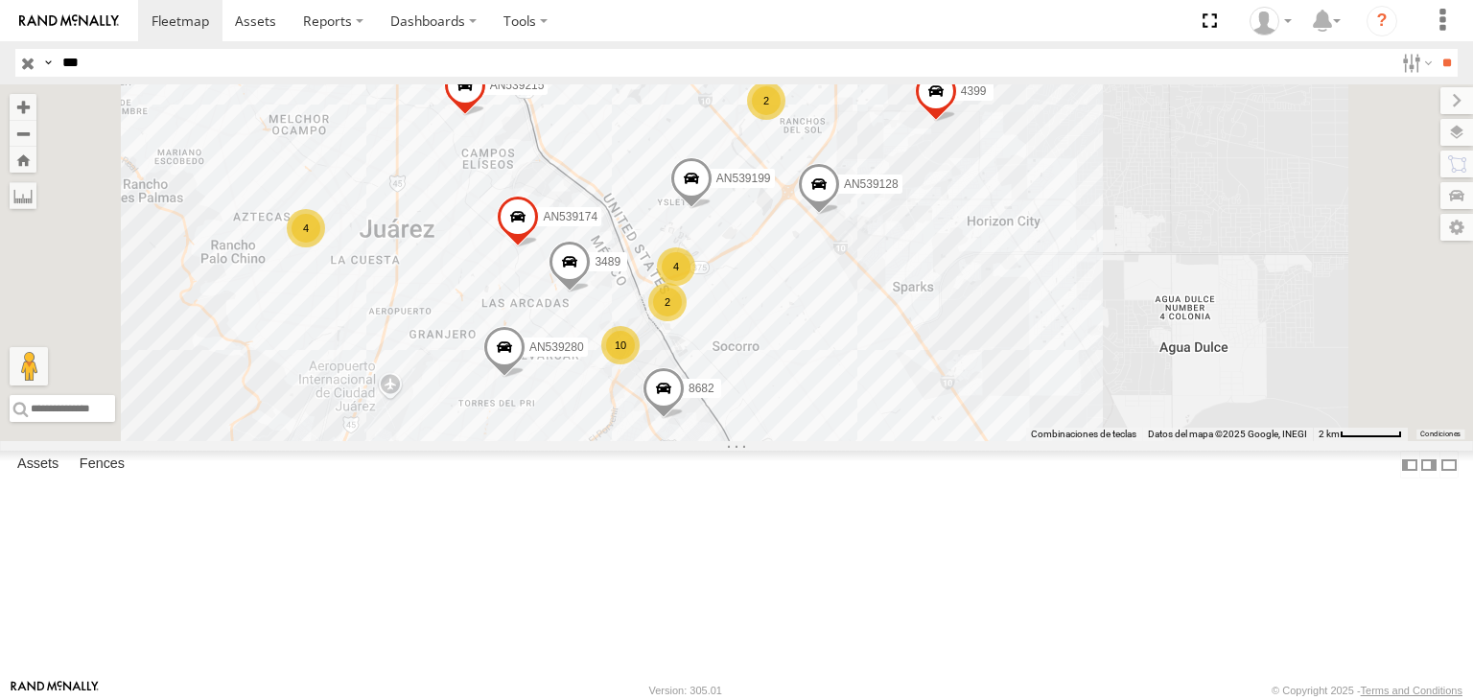
click at [198, 58] on input "***" at bounding box center [724, 63] width 1339 height 28
type input "*"
type input "****"
click at [1436, 55] on input "**" at bounding box center [1447, 63] width 22 height 28
